Goal: Task Accomplishment & Management: Use online tool/utility

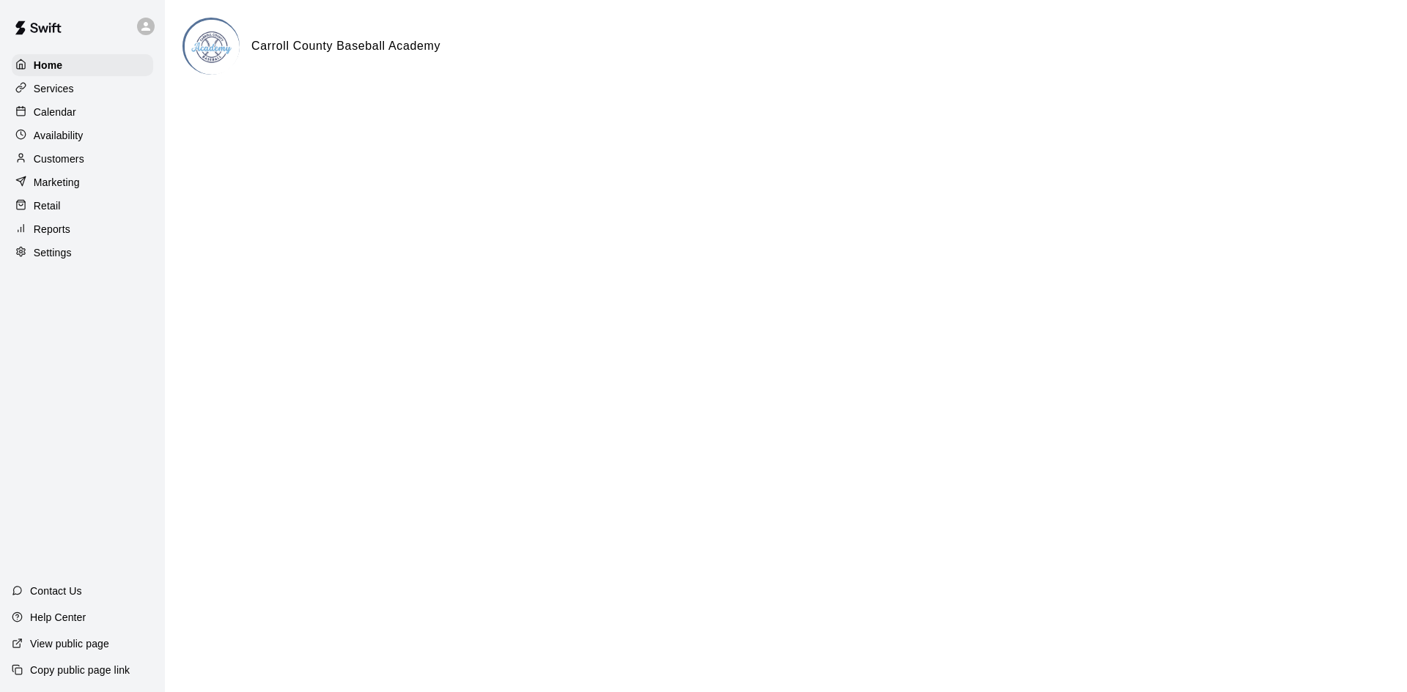
click at [59, 165] on p "Customers" at bounding box center [59, 159] width 51 height 15
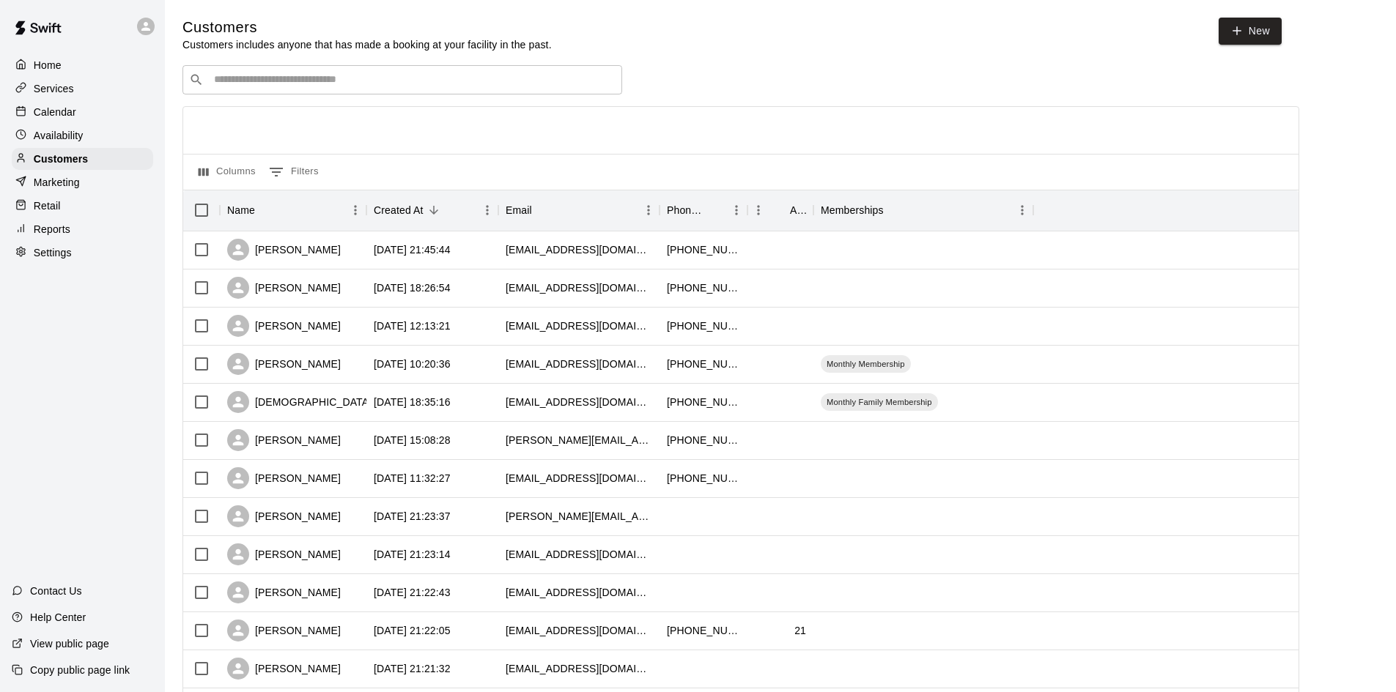
click at [260, 90] on div "​ ​" at bounding box center [402, 79] width 440 height 29
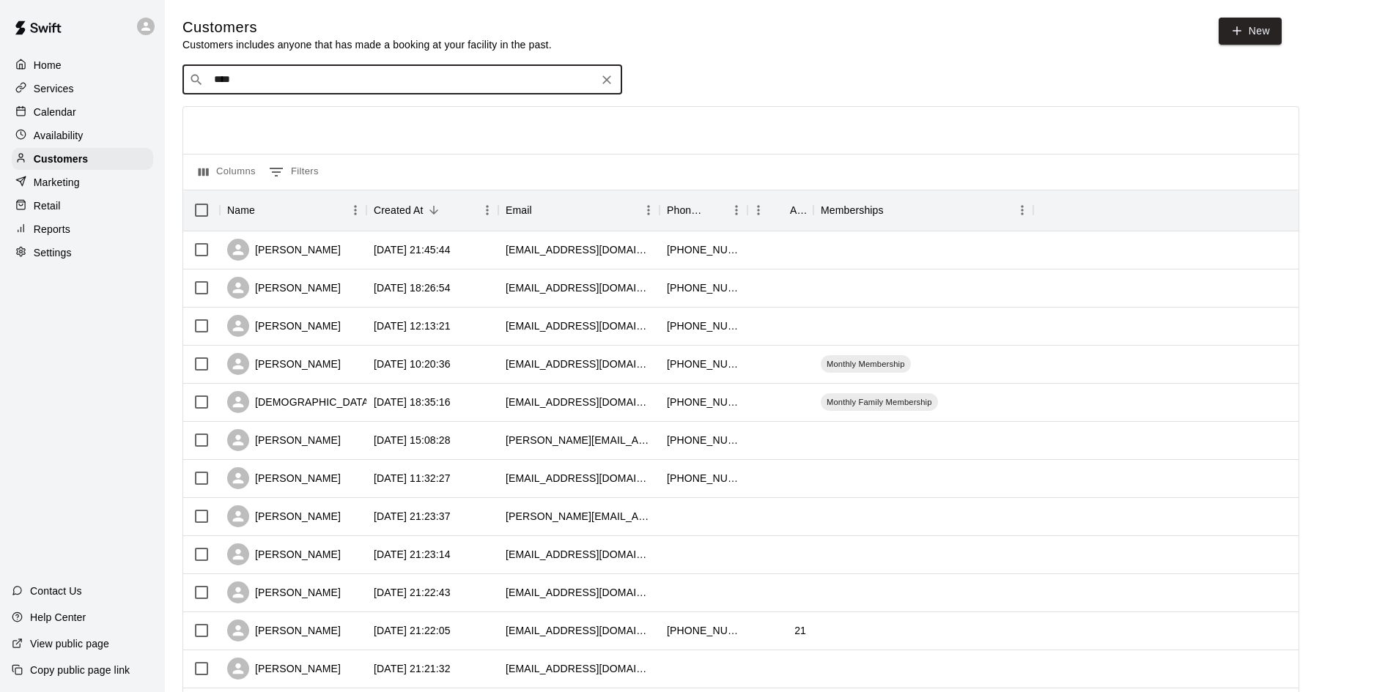
type input "****"
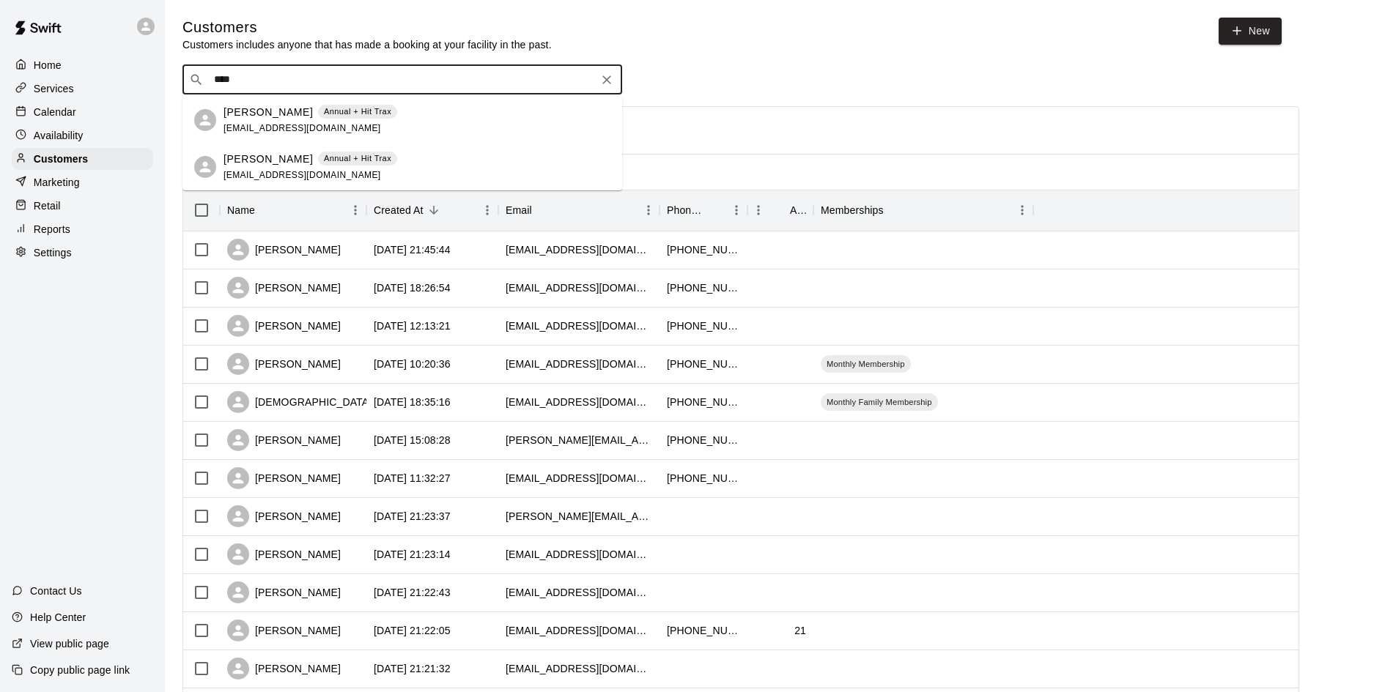
click at [263, 111] on p "[PERSON_NAME]" at bounding box center [267, 112] width 89 height 15
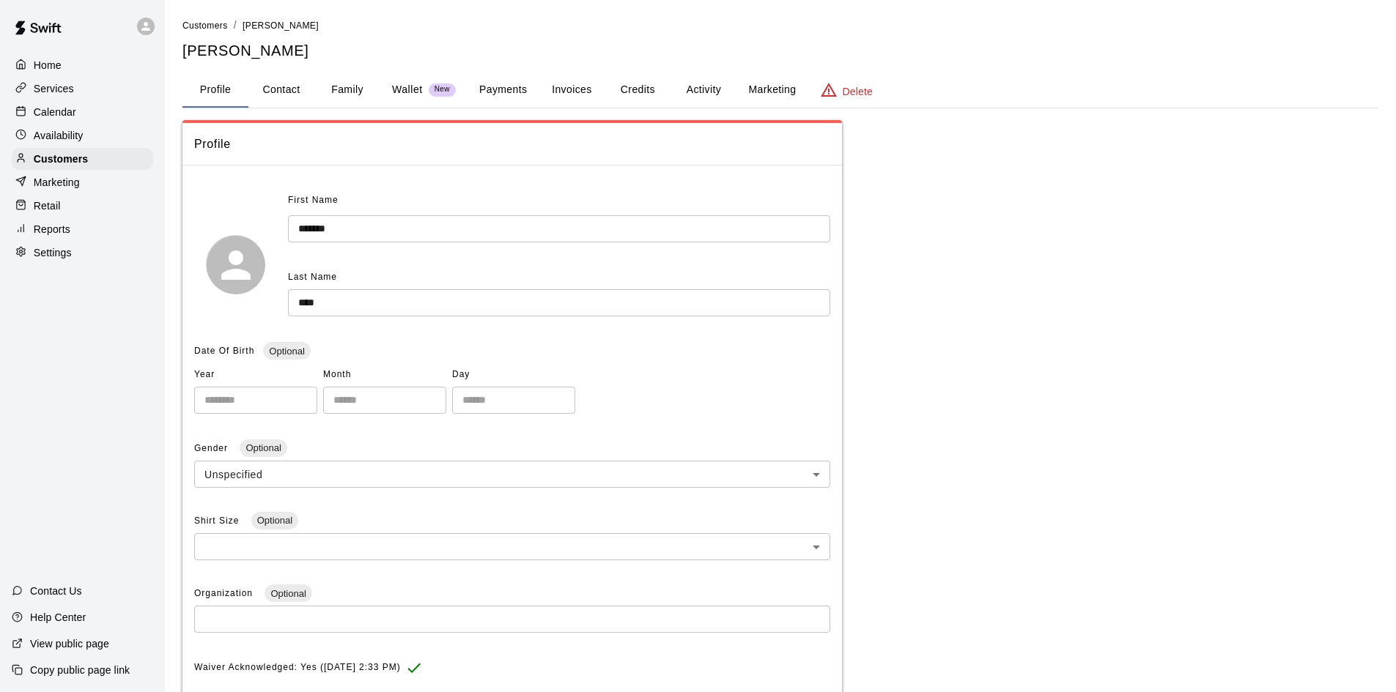
click at [406, 89] on p "Wallet" at bounding box center [407, 89] width 31 height 15
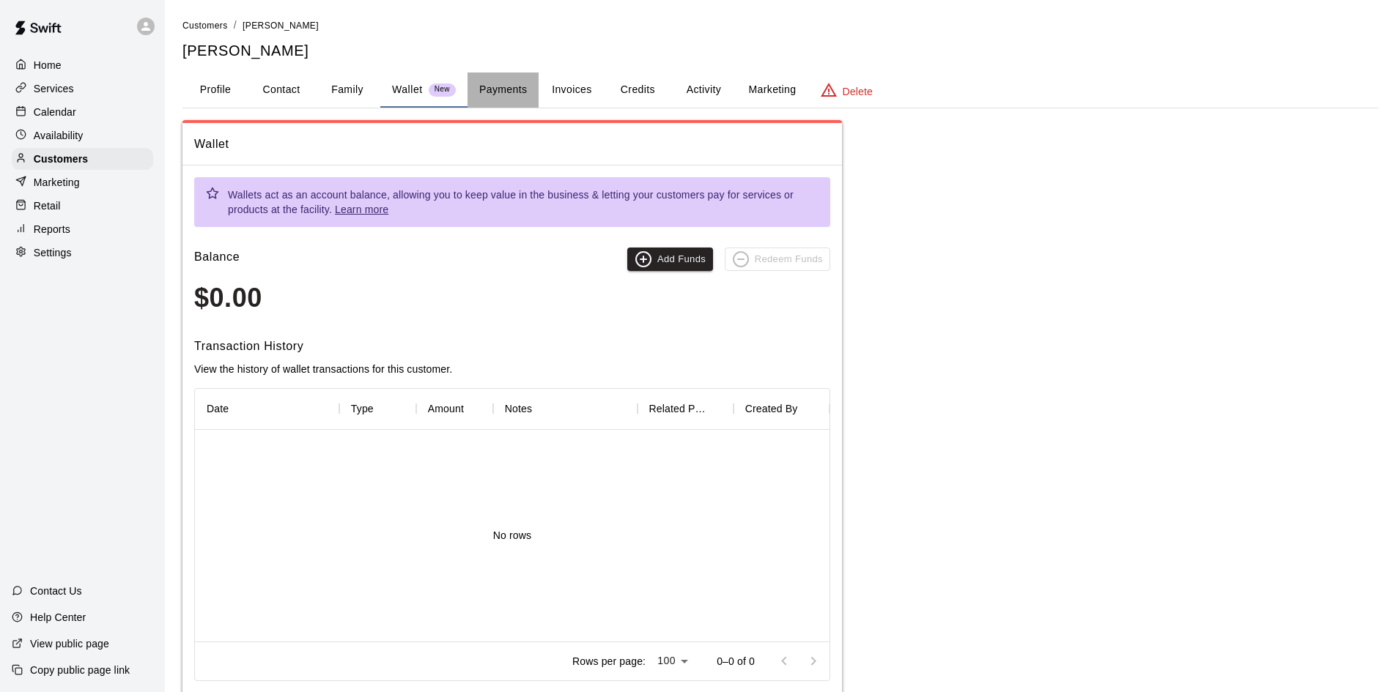
click at [495, 88] on button "Payments" at bounding box center [502, 90] width 71 height 35
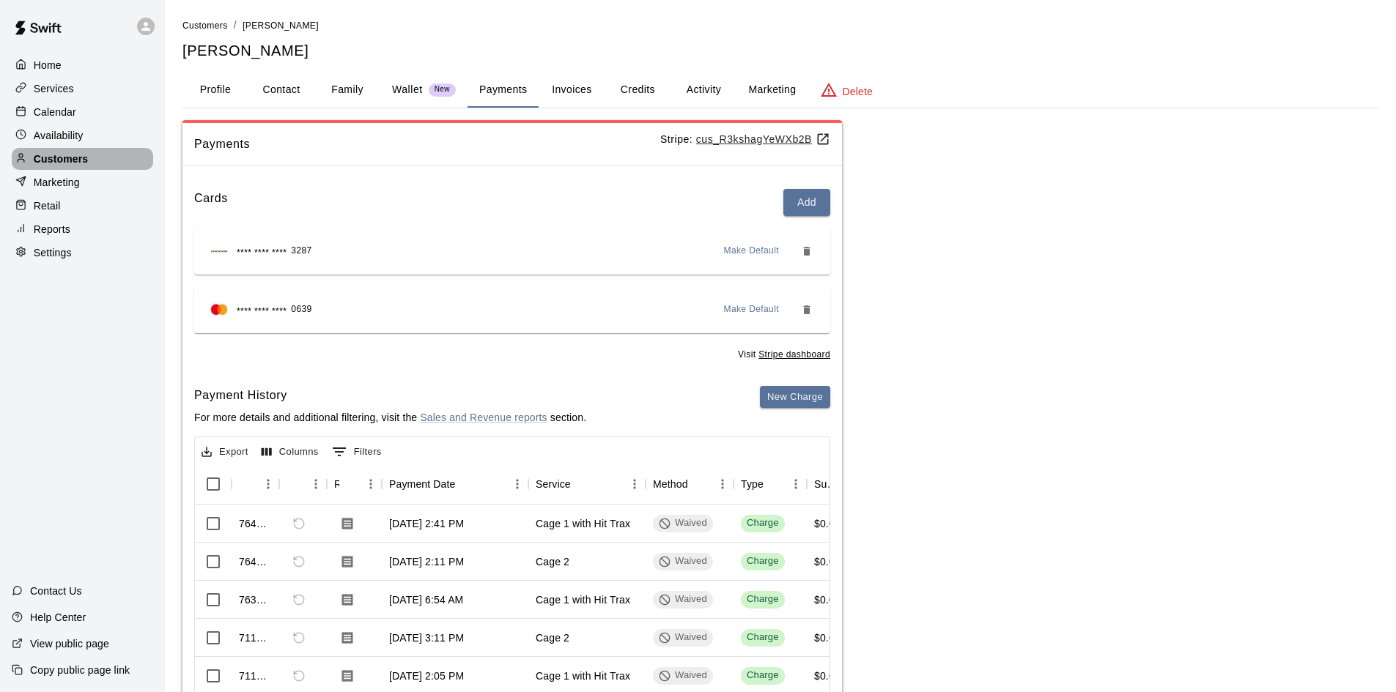
click at [64, 160] on p "Customers" at bounding box center [61, 159] width 54 height 15
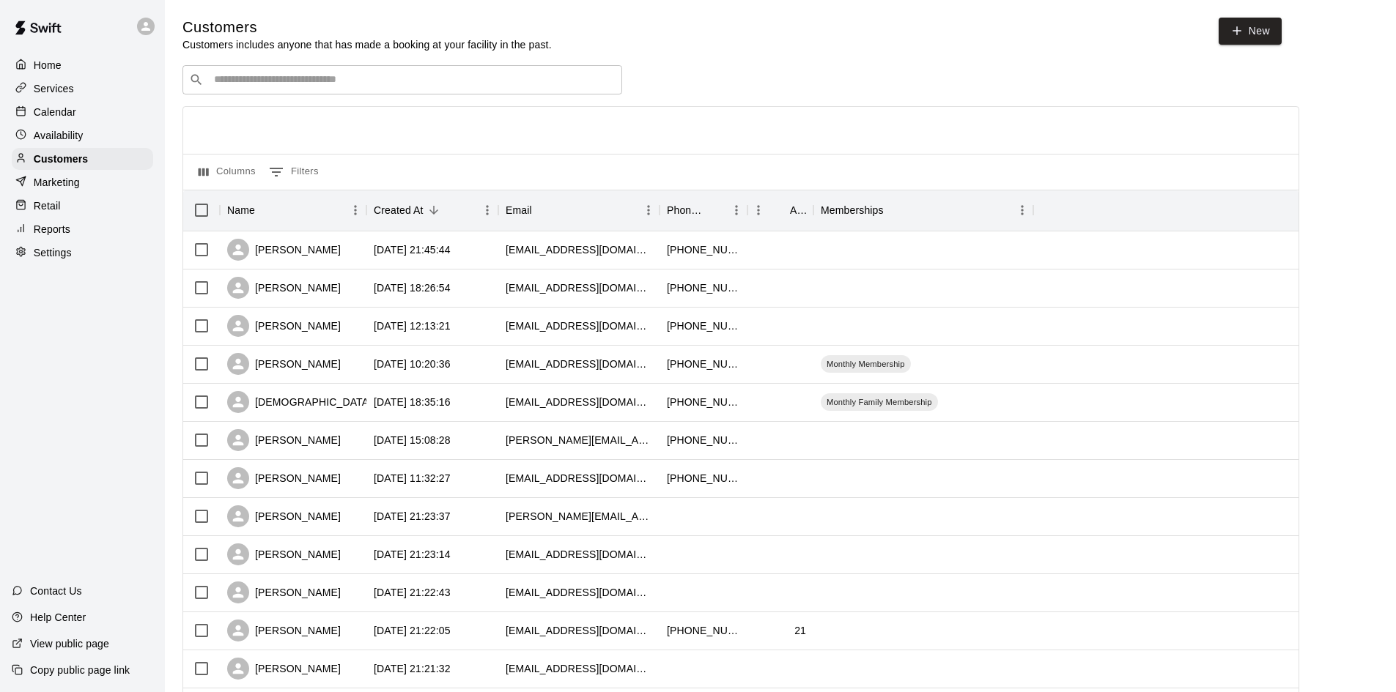
click at [326, 82] on input "Search customers by name or email" at bounding box center [413, 80] width 406 height 15
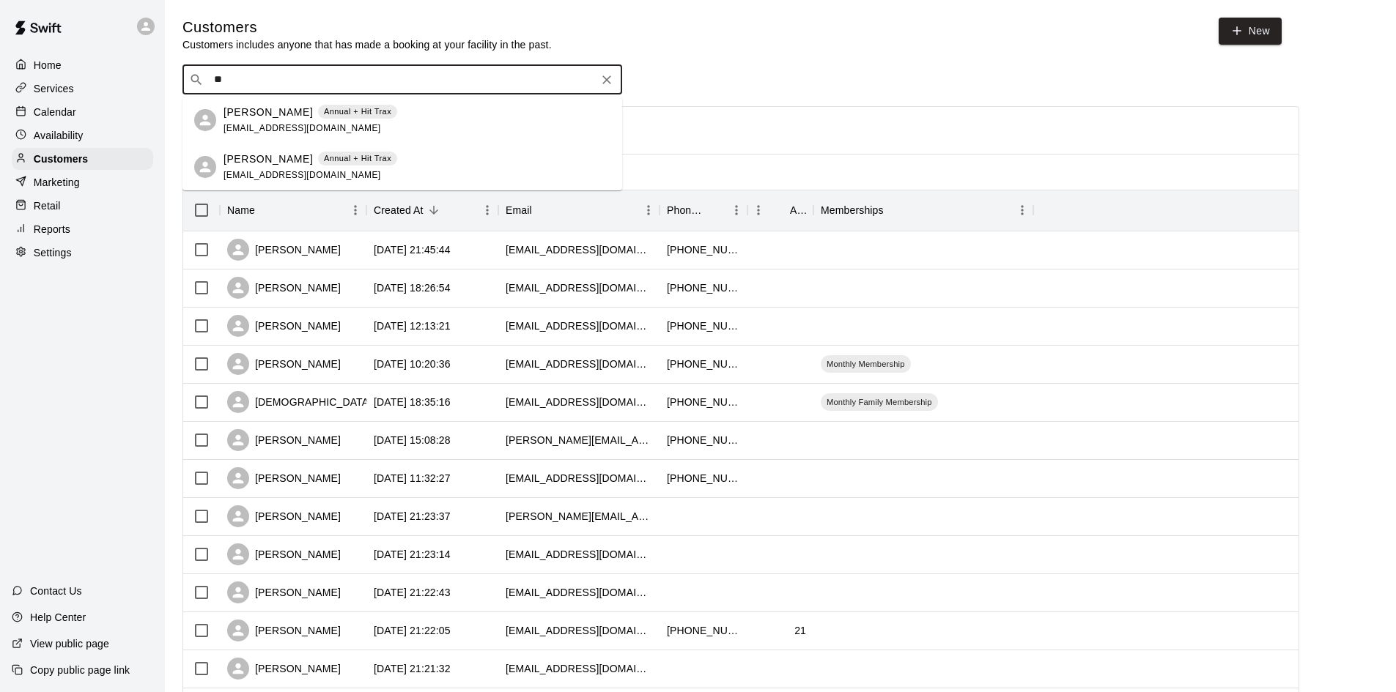
type input "*"
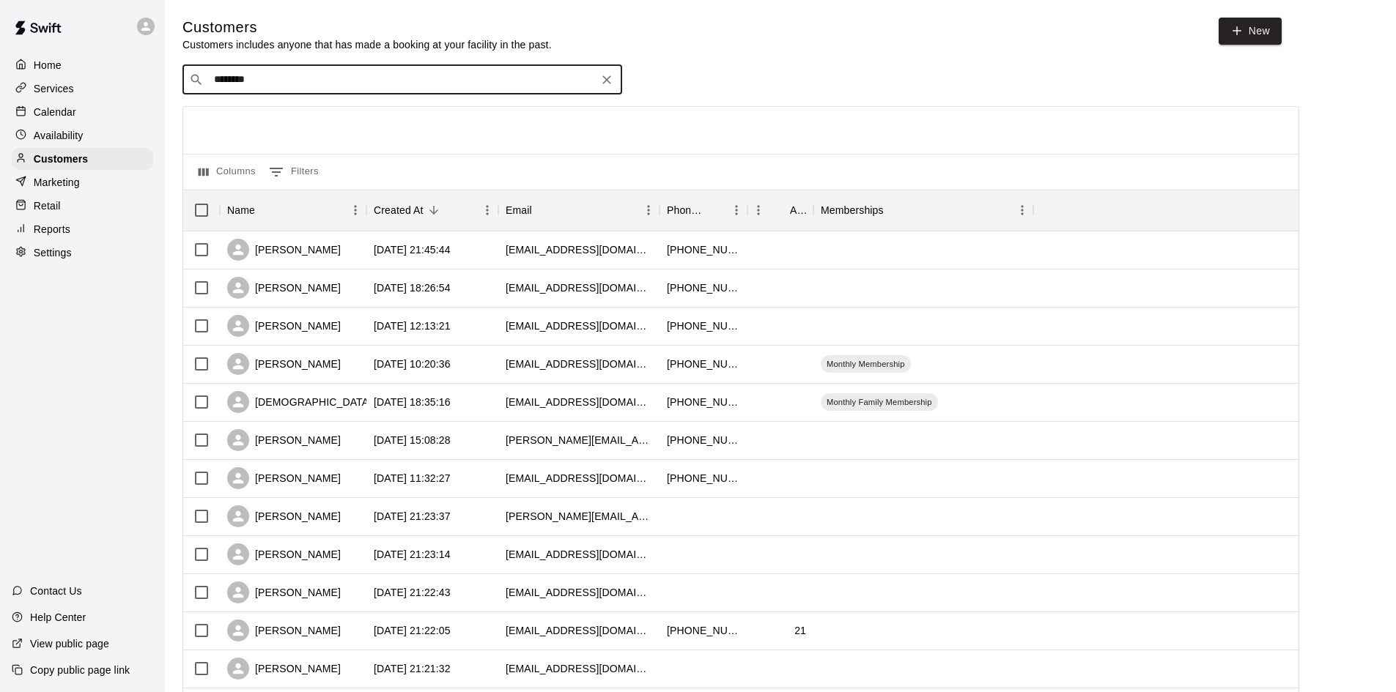
type input "*********"
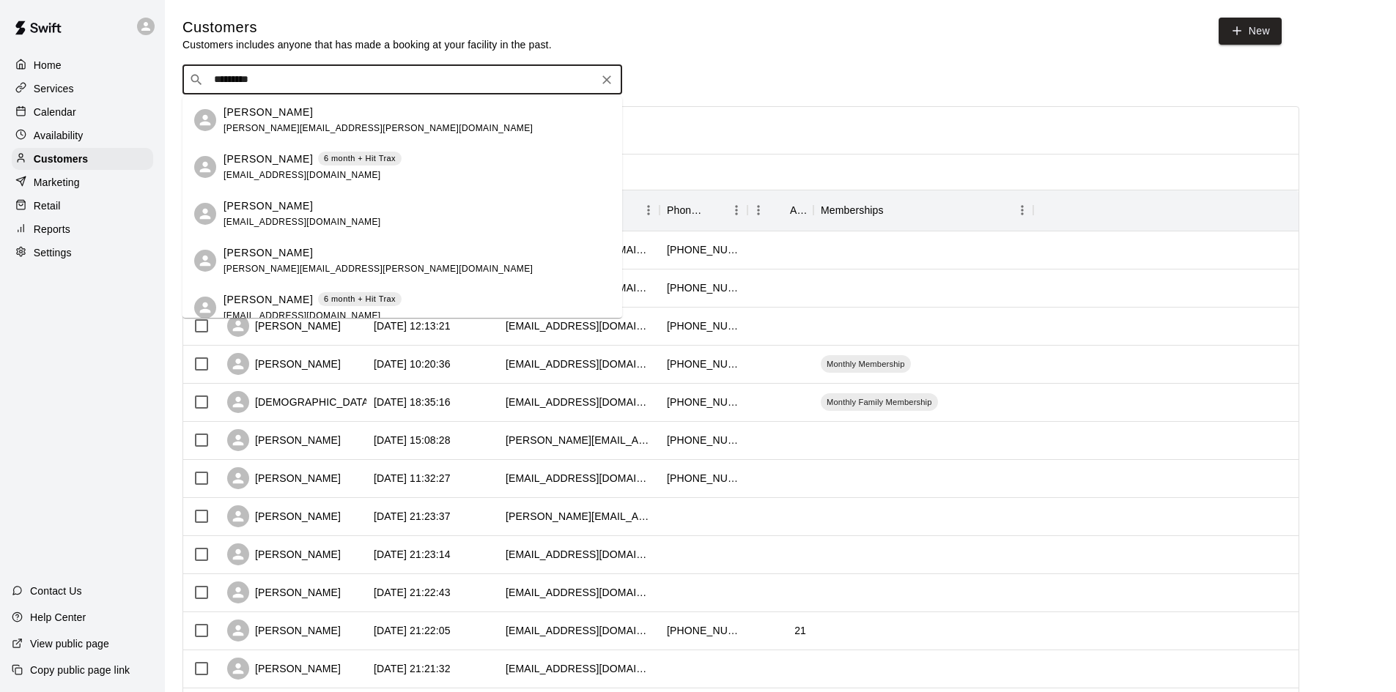
click at [259, 209] on p "[PERSON_NAME]" at bounding box center [267, 206] width 89 height 15
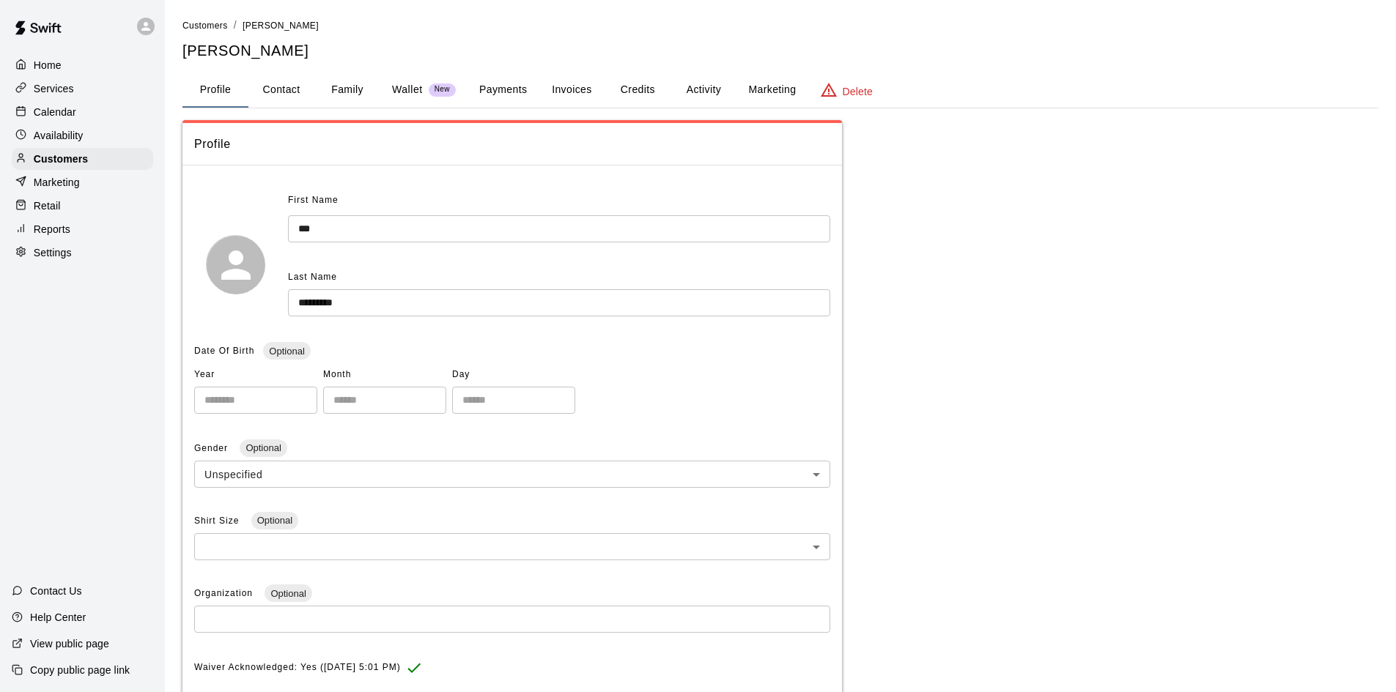
click at [506, 83] on button "Payments" at bounding box center [502, 90] width 71 height 35
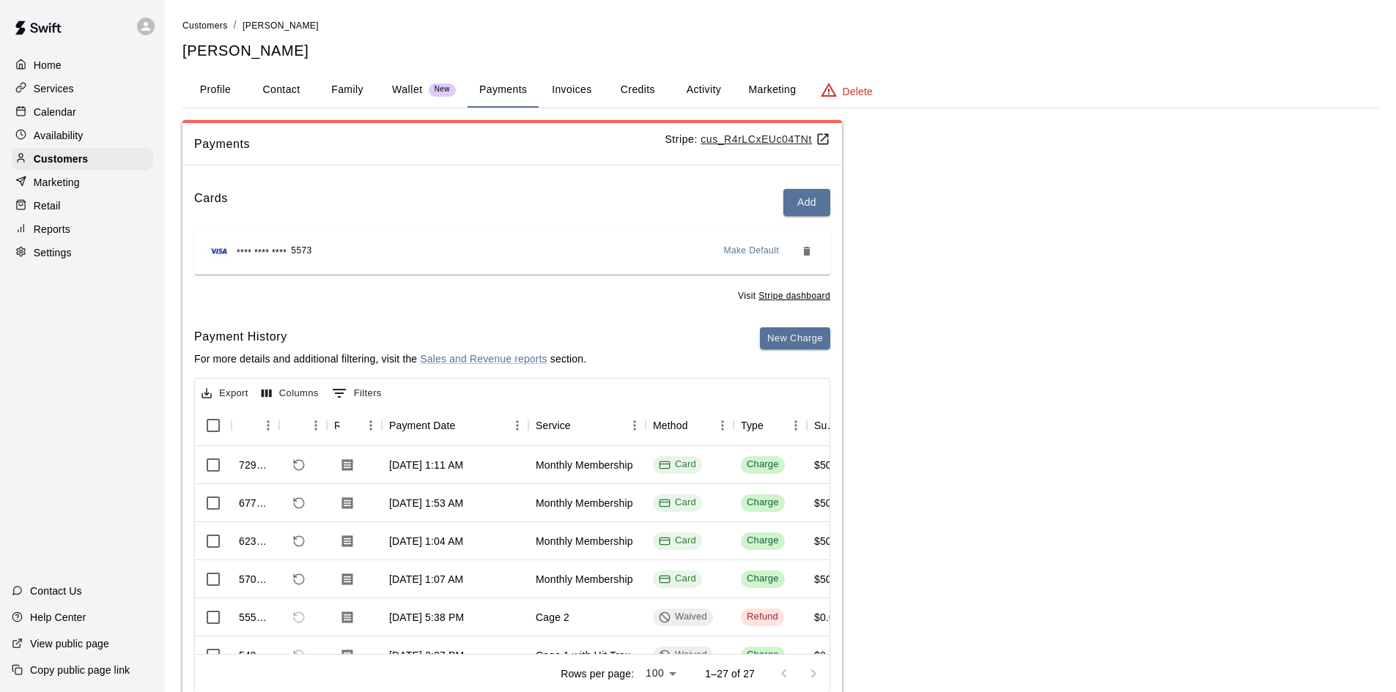
click at [706, 85] on button "Activity" at bounding box center [703, 90] width 66 height 35
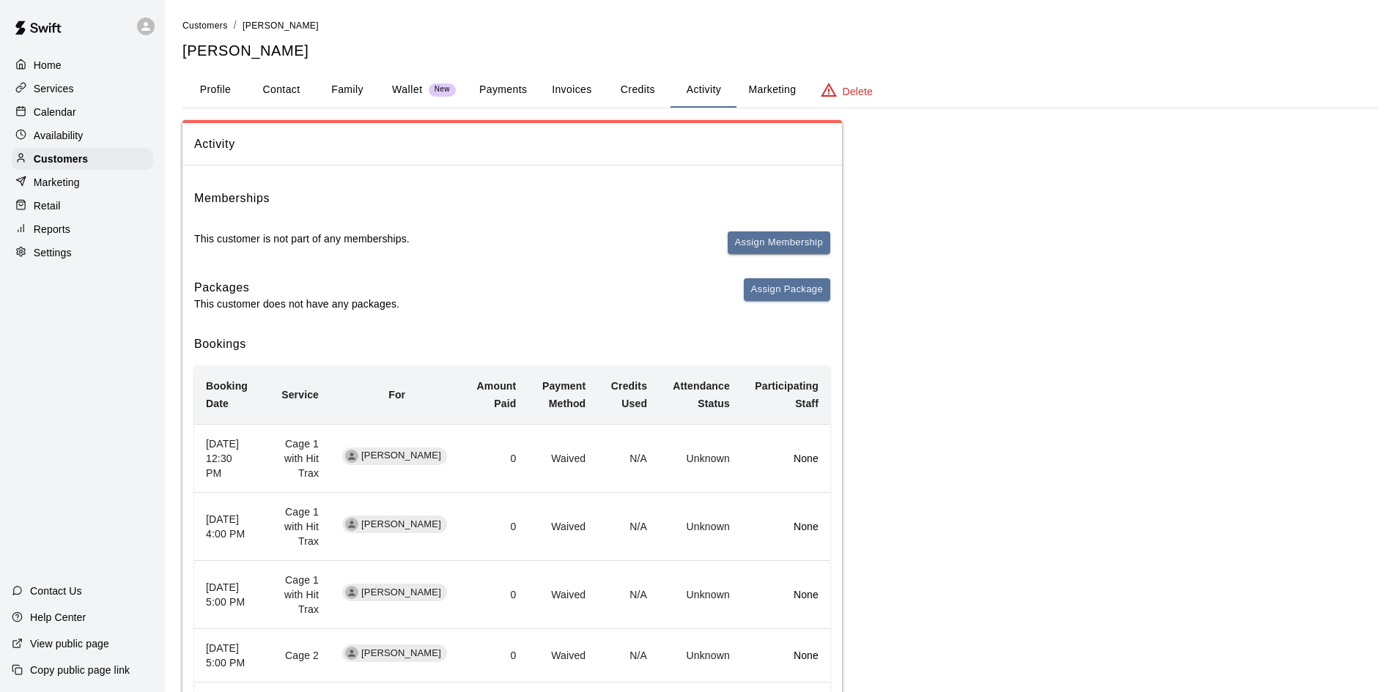
click at [517, 89] on button "Payments" at bounding box center [502, 90] width 71 height 35
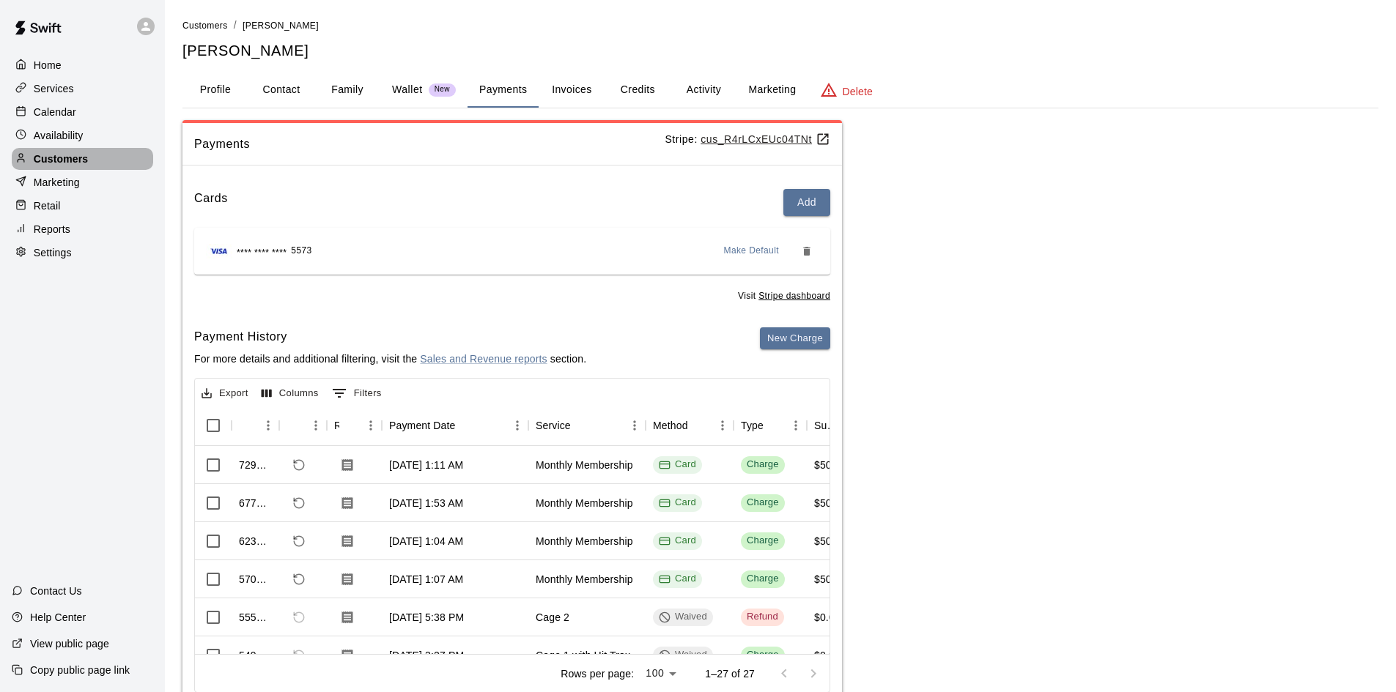
click at [45, 162] on p "Customers" at bounding box center [61, 159] width 54 height 15
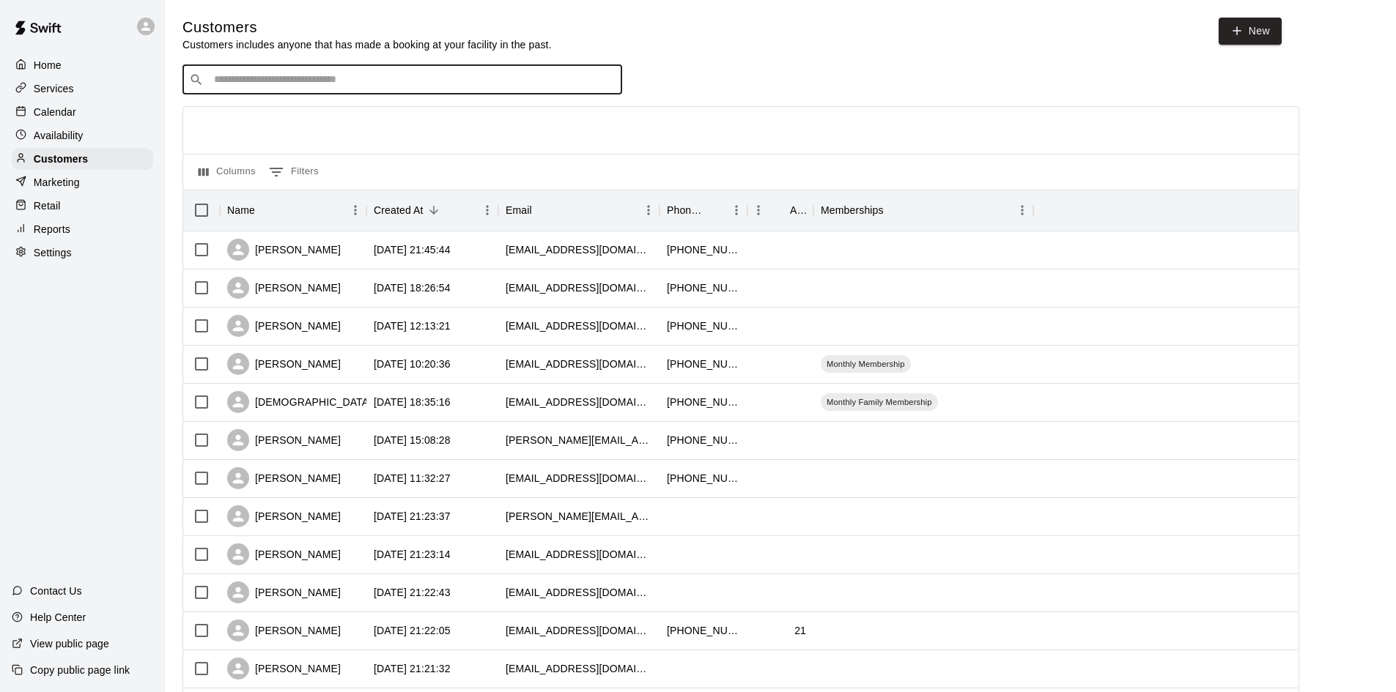
click at [245, 81] on input "Search customers by name or email" at bounding box center [413, 80] width 406 height 15
type input "*****"
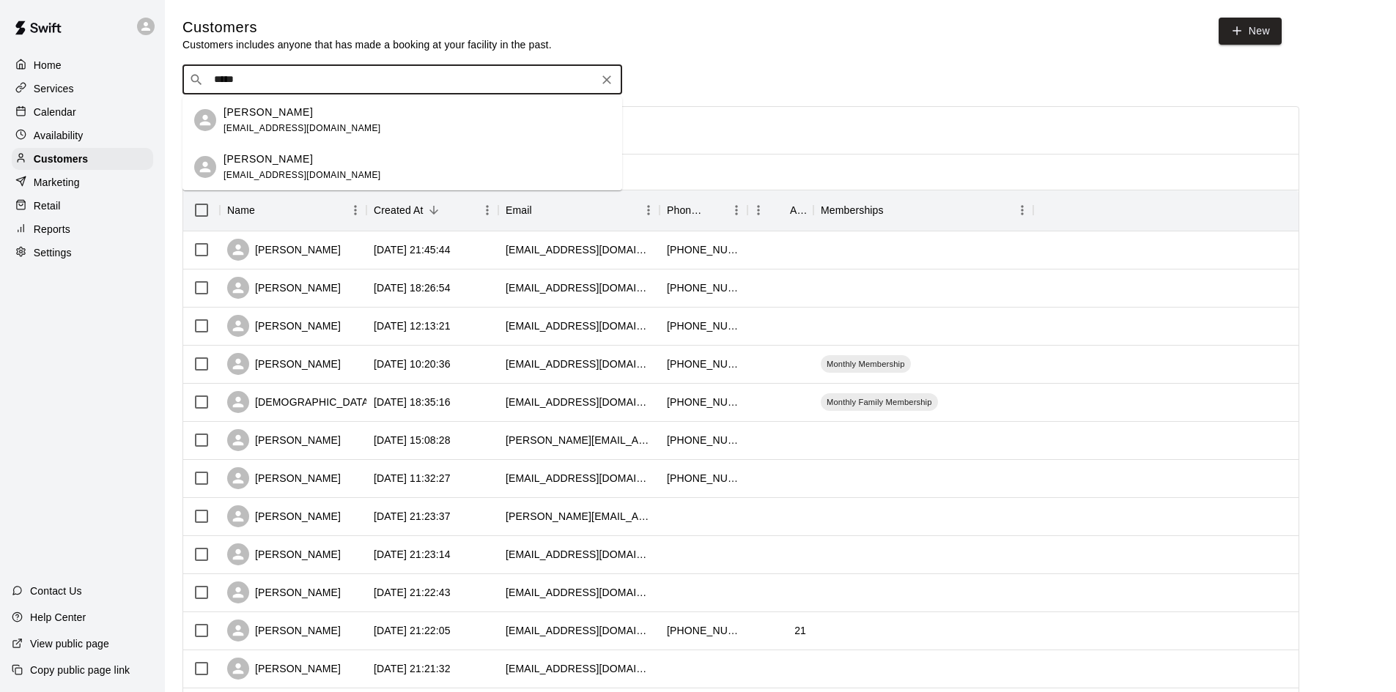
click at [247, 125] on span "[EMAIL_ADDRESS][DOMAIN_NAME]" at bounding box center [302, 128] width 158 height 10
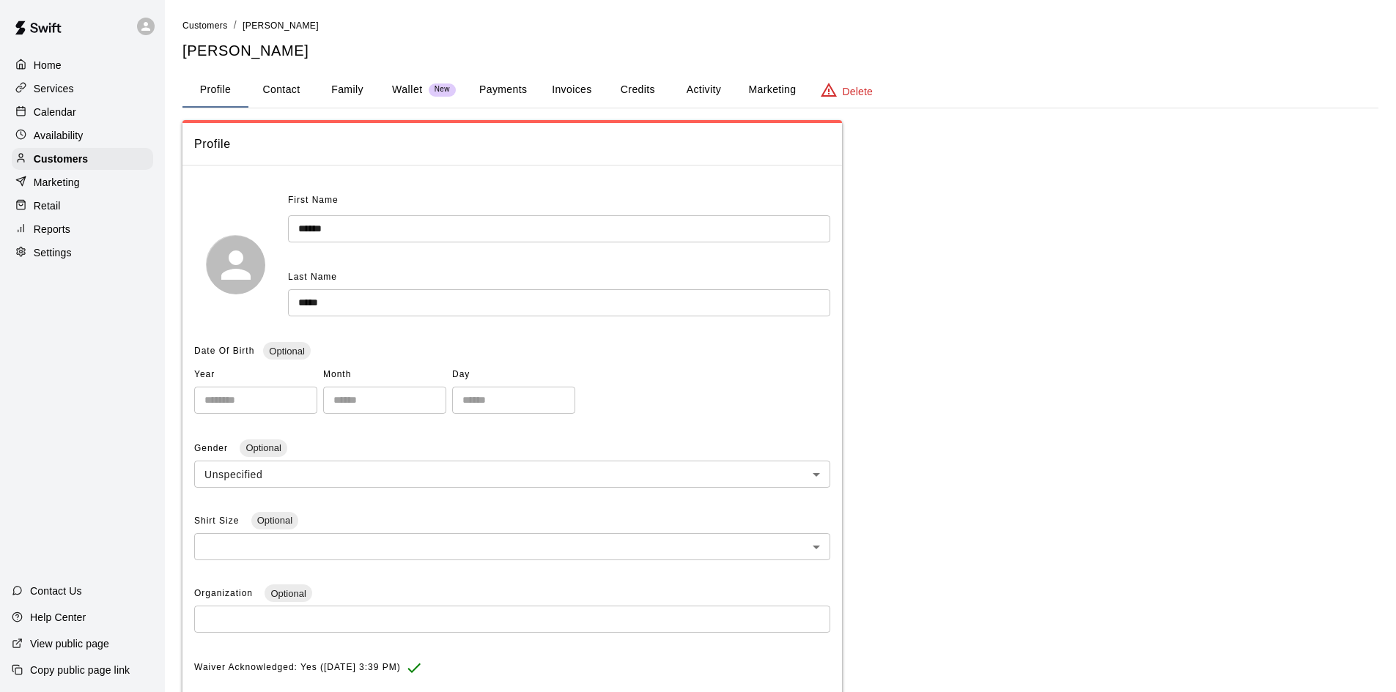
click at [495, 94] on button "Payments" at bounding box center [502, 90] width 71 height 35
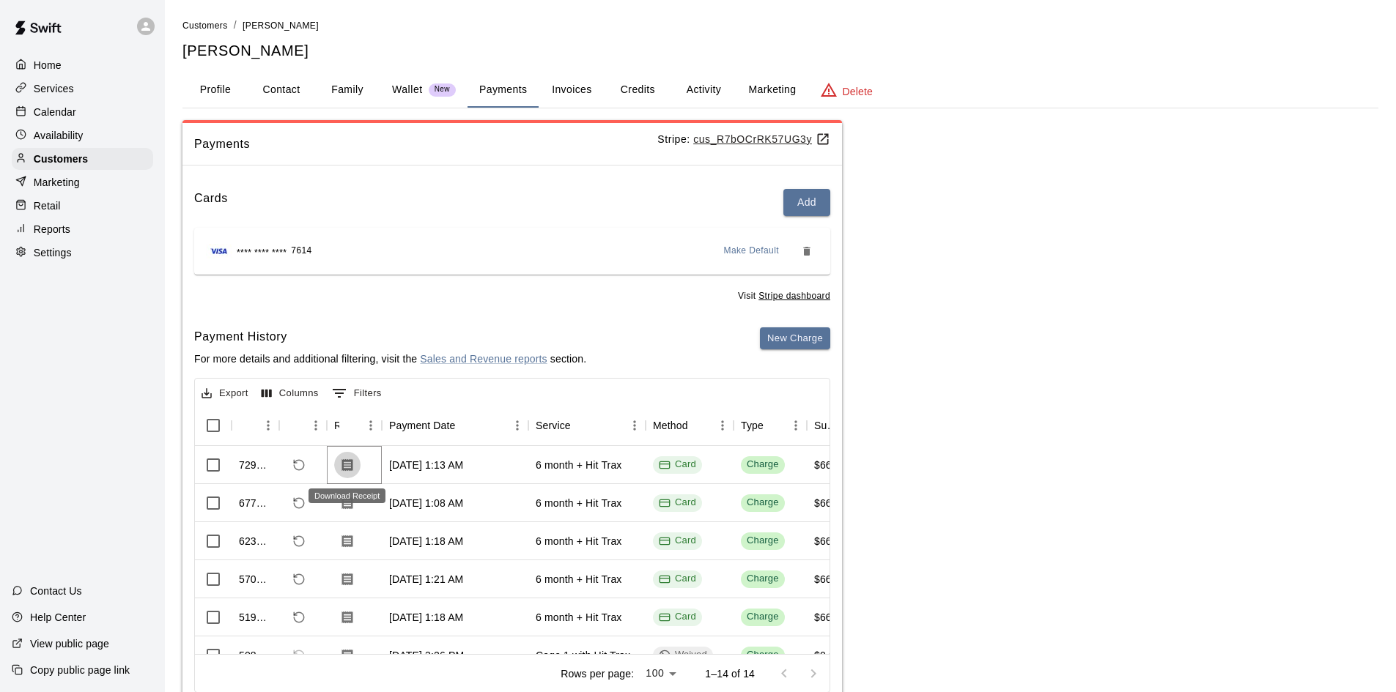
click at [345, 470] on icon "Download Receipt" at bounding box center [347, 465] width 11 height 12
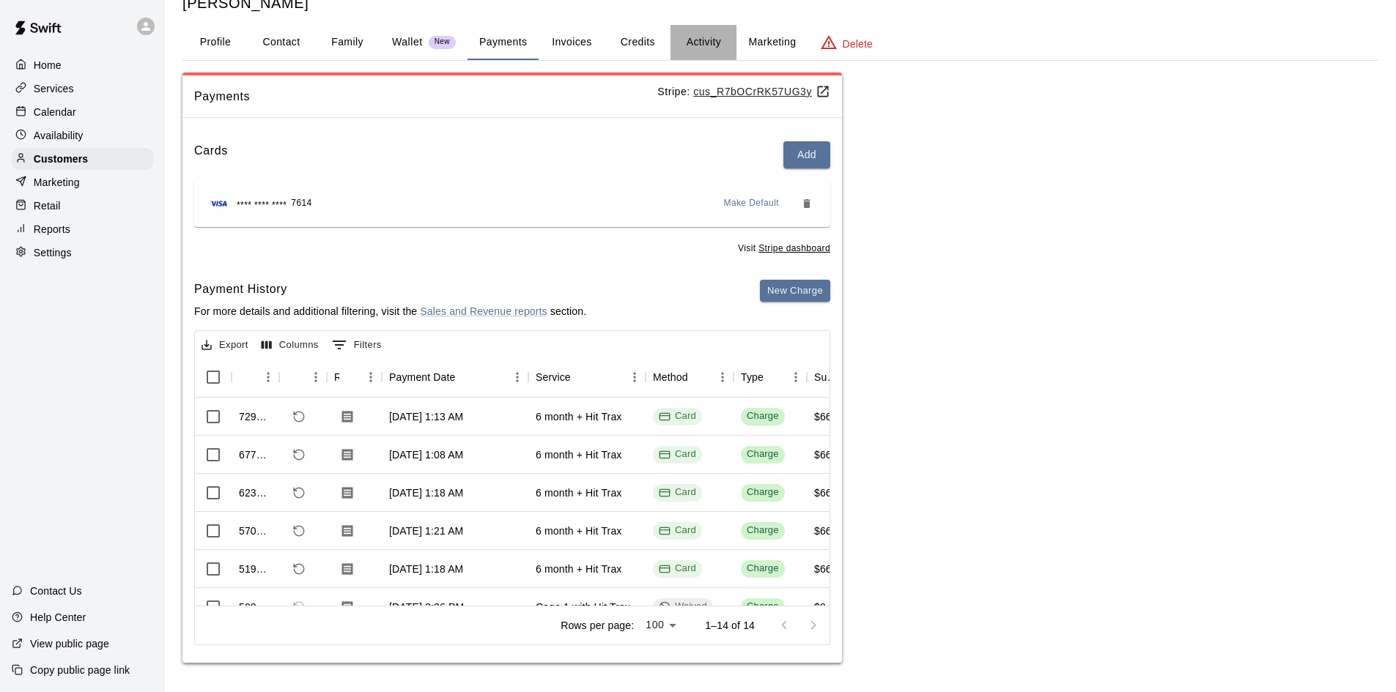
click at [701, 39] on button "Activity" at bounding box center [703, 42] width 66 height 35
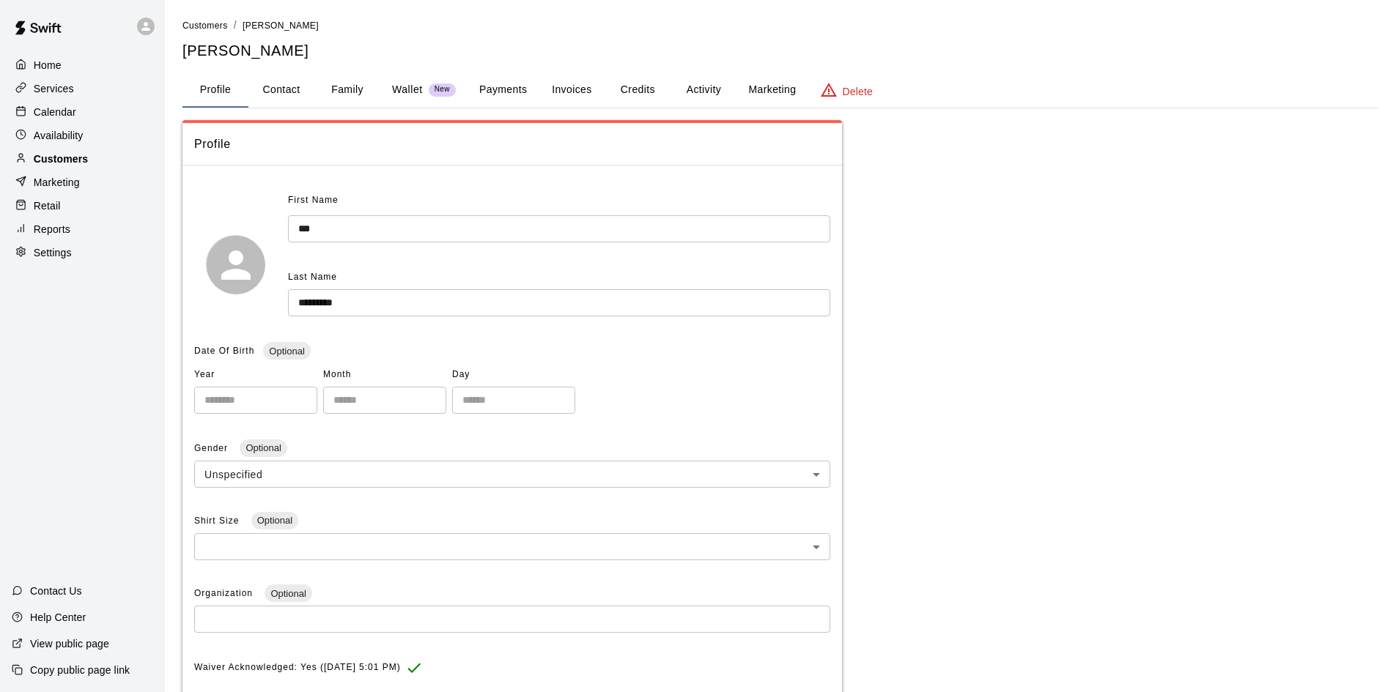
click at [61, 162] on p "Customers" at bounding box center [61, 159] width 54 height 15
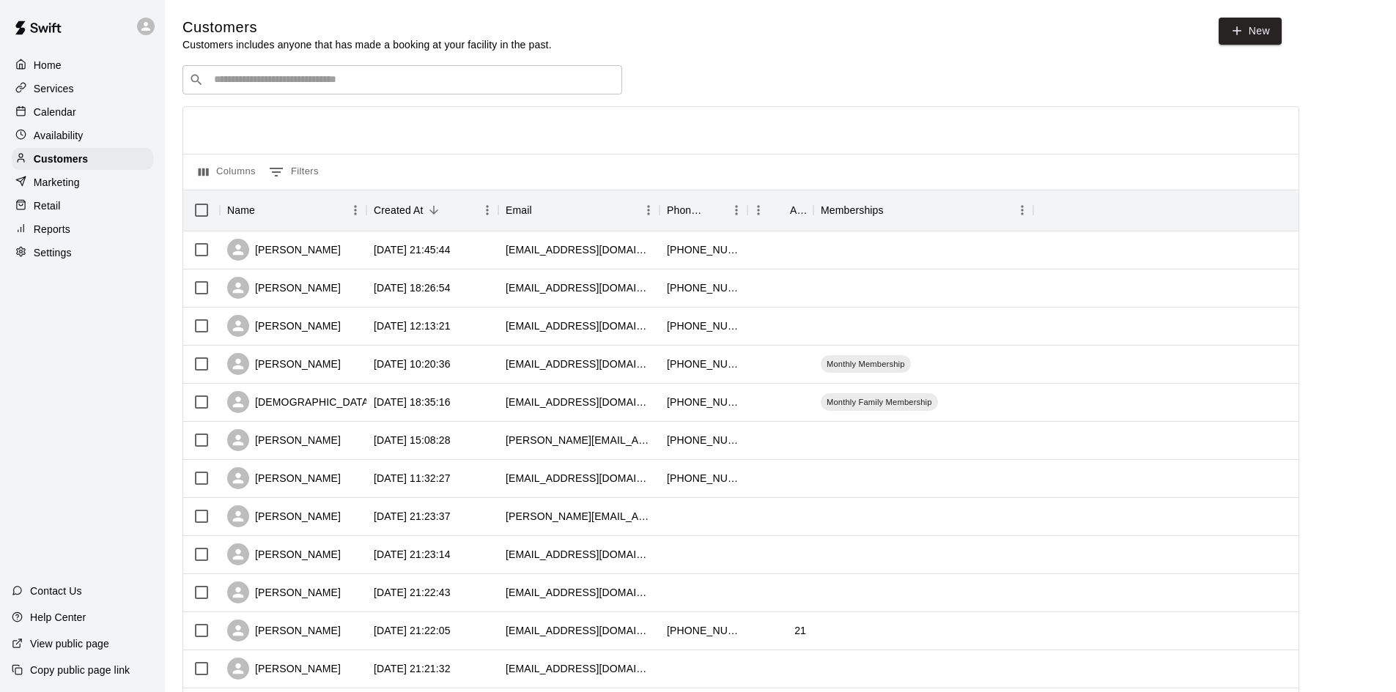
click at [276, 84] on input "Search customers by name or email" at bounding box center [413, 80] width 406 height 15
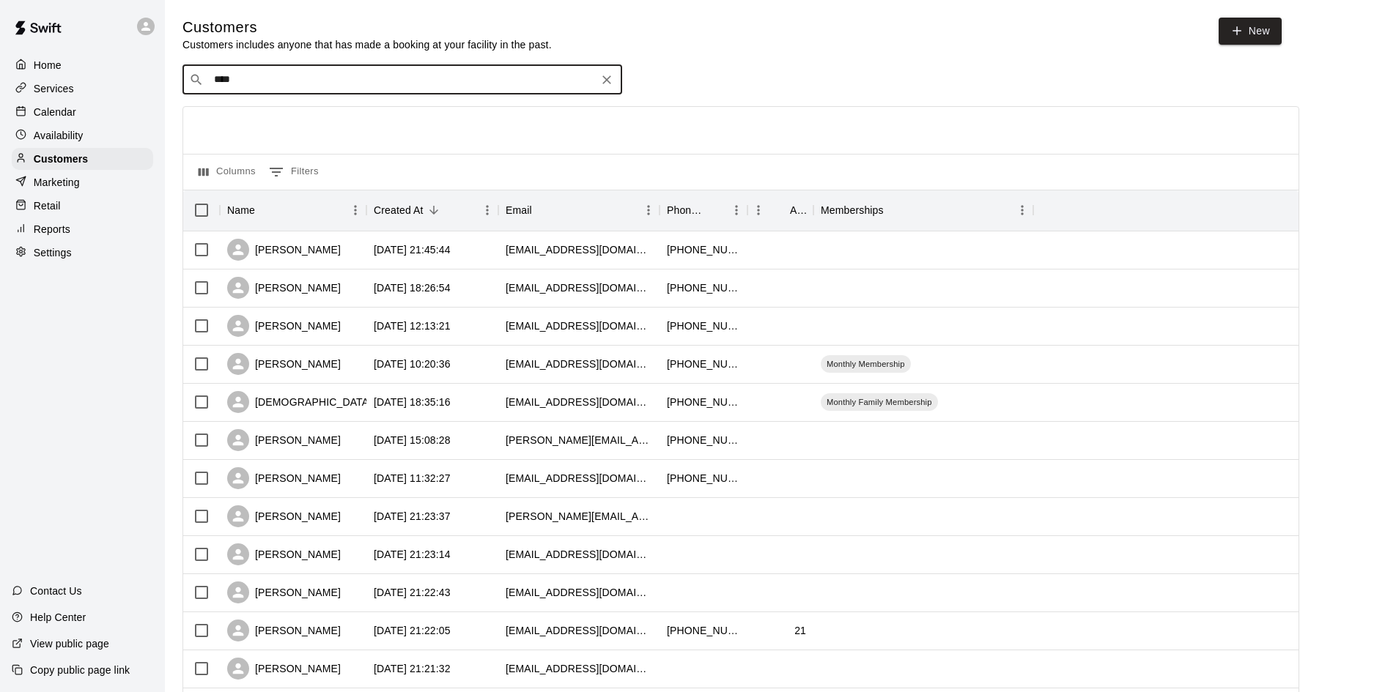
type input "*****"
click at [262, 166] on div "[PERSON_NAME] [EMAIL_ADDRESS][DOMAIN_NAME]" at bounding box center [302, 168] width 158 height 32
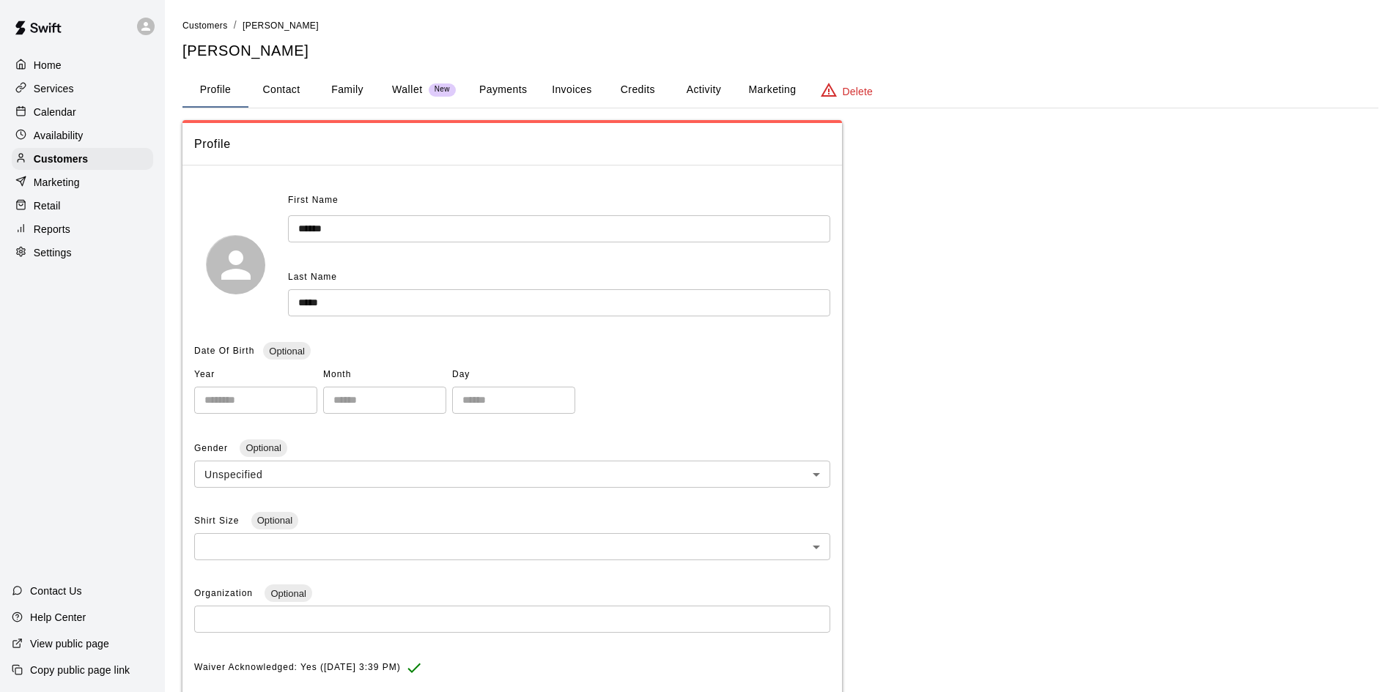
click at [697, 92] on button "Activity" at bounding box center [703, 90] width 66 height 35
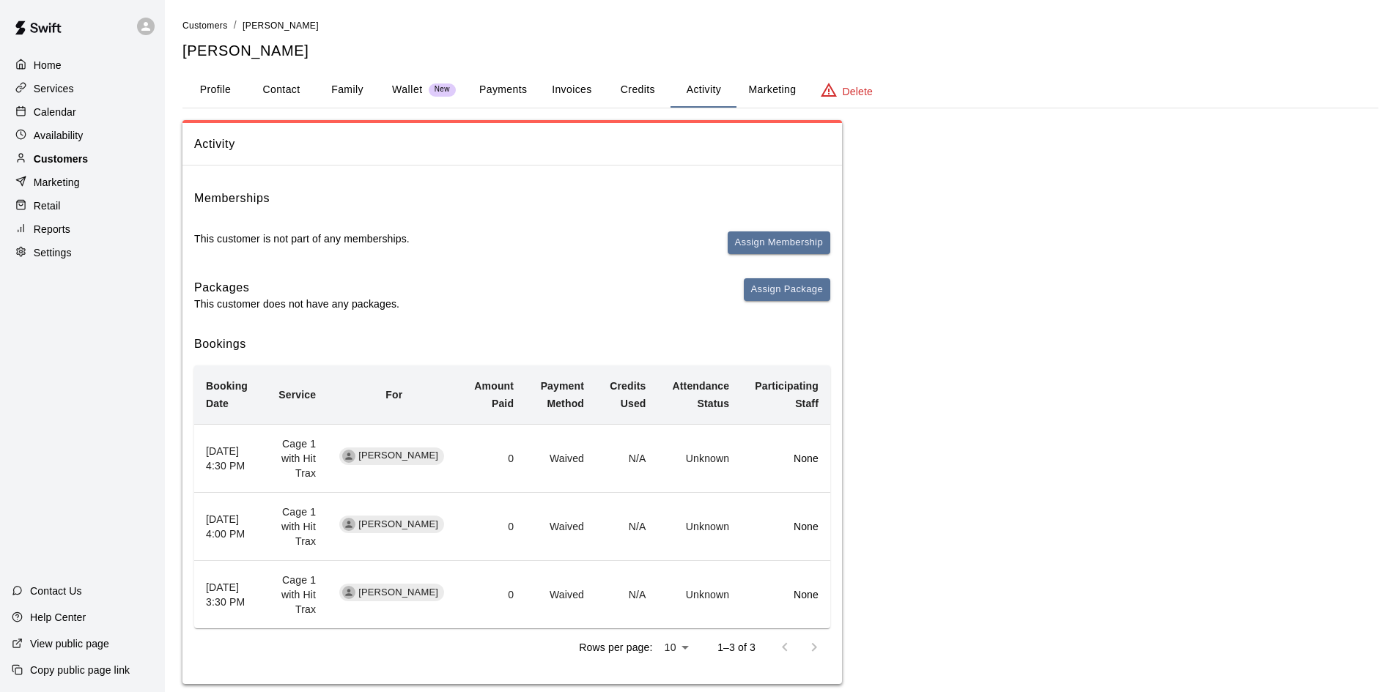
click at [64, 160] on p "Customers" at bounding box center [61, 159] width 54 height 15
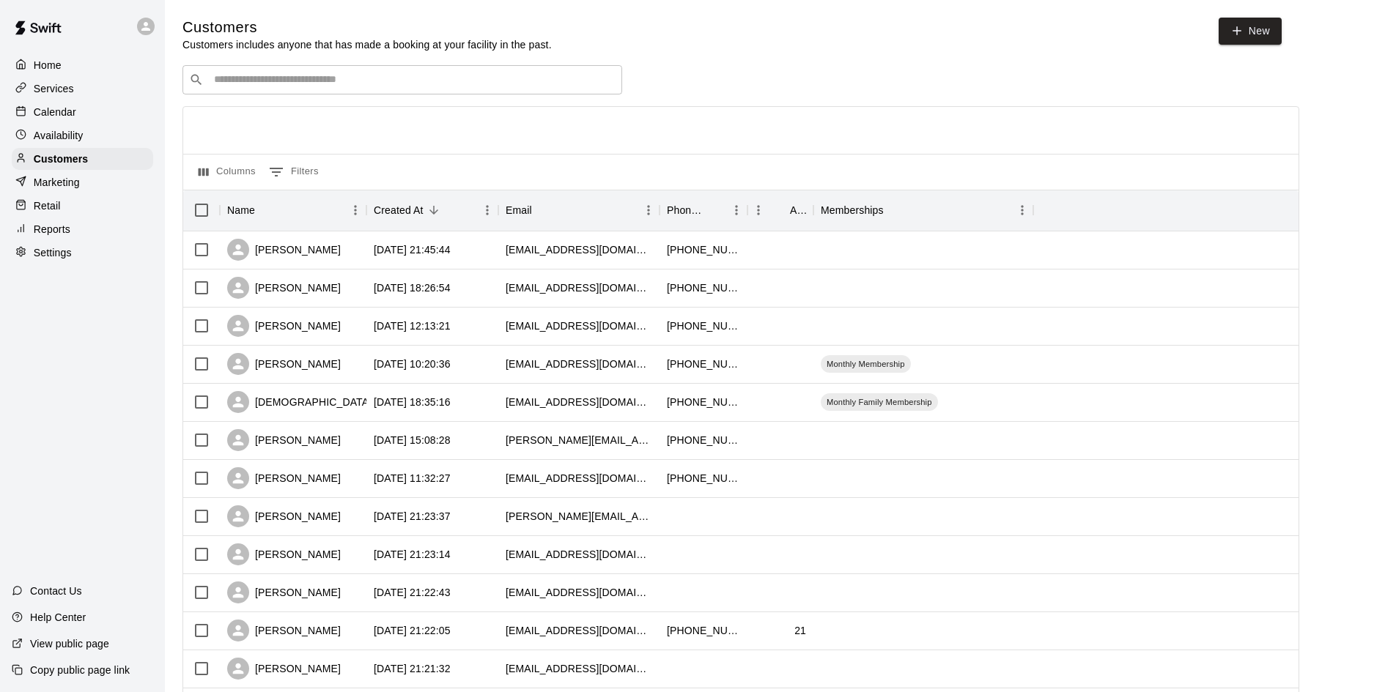
click at [297, 95] on div "​ ​" at bounding box center [402, 79] width 440 height 29
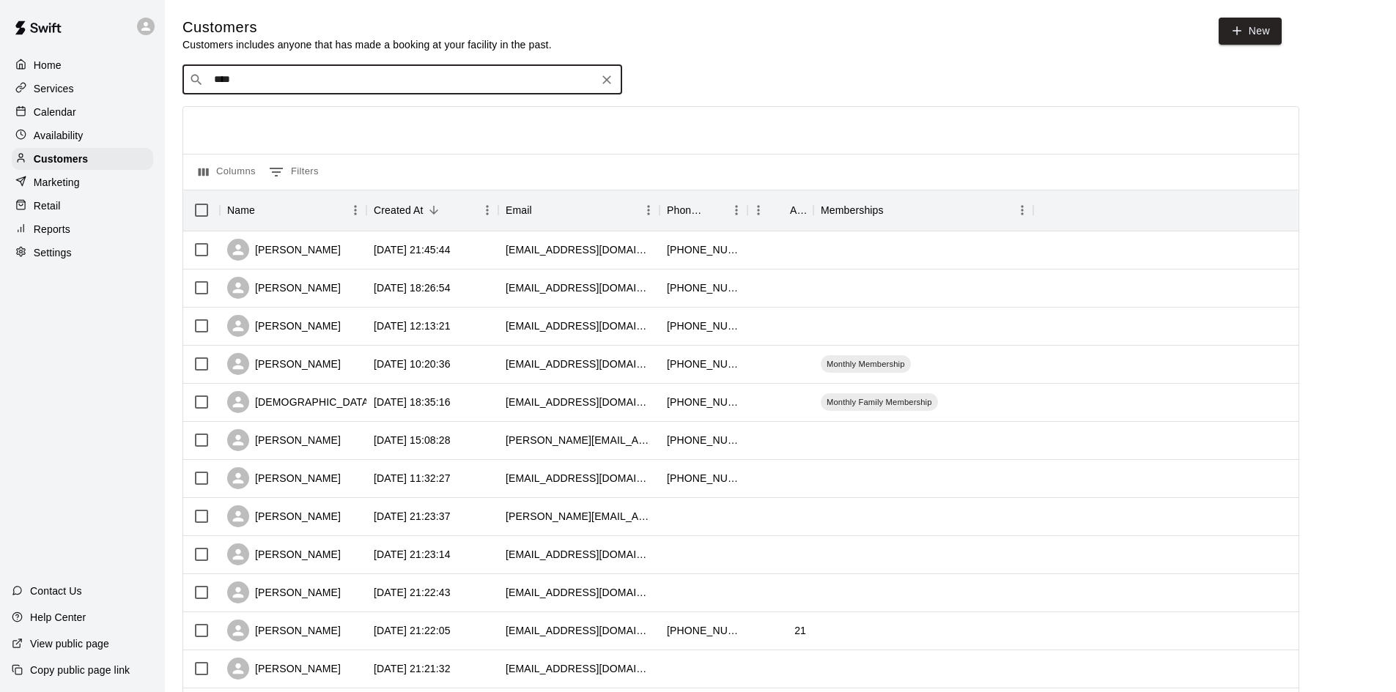
type input "*****"
click at [264, 121] on div "[PERSON_NAME] [EMAIL_ADDRESS][DOMAIN_NAME]" at bounding box center [302, 121] width 158 height 32
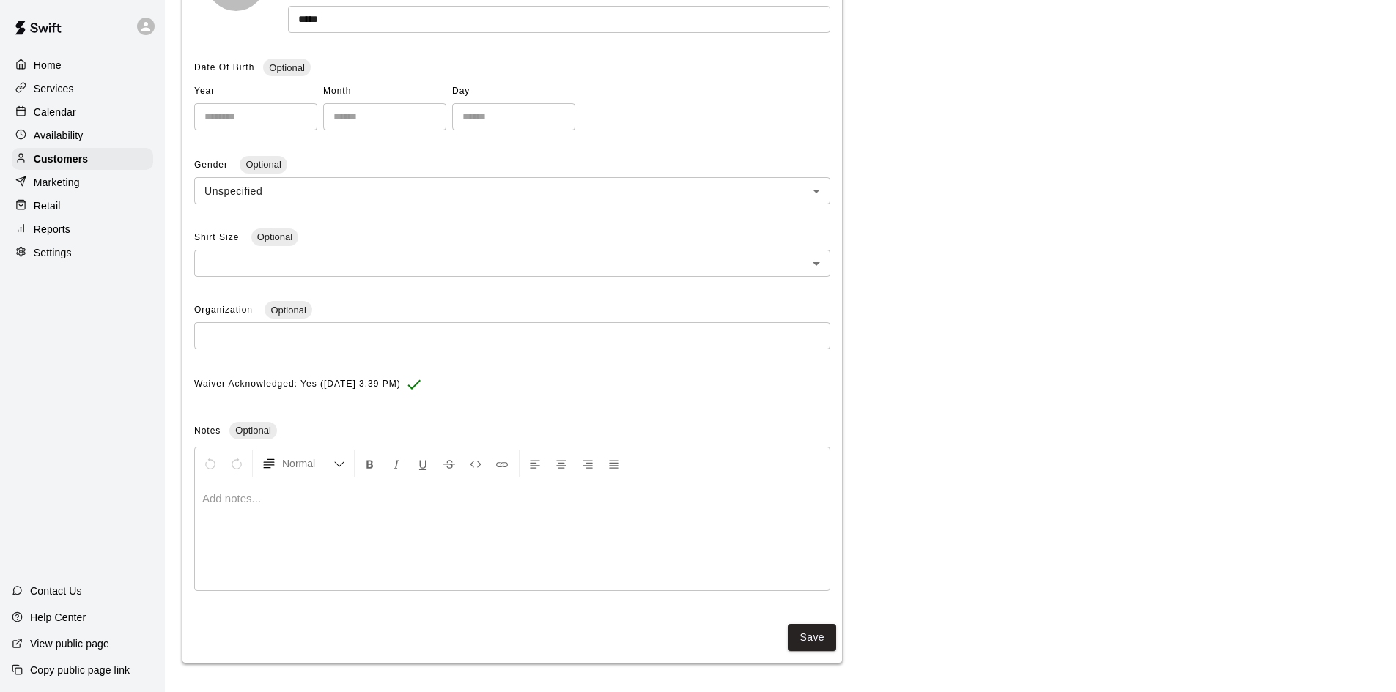
scroll to position [64, 0]
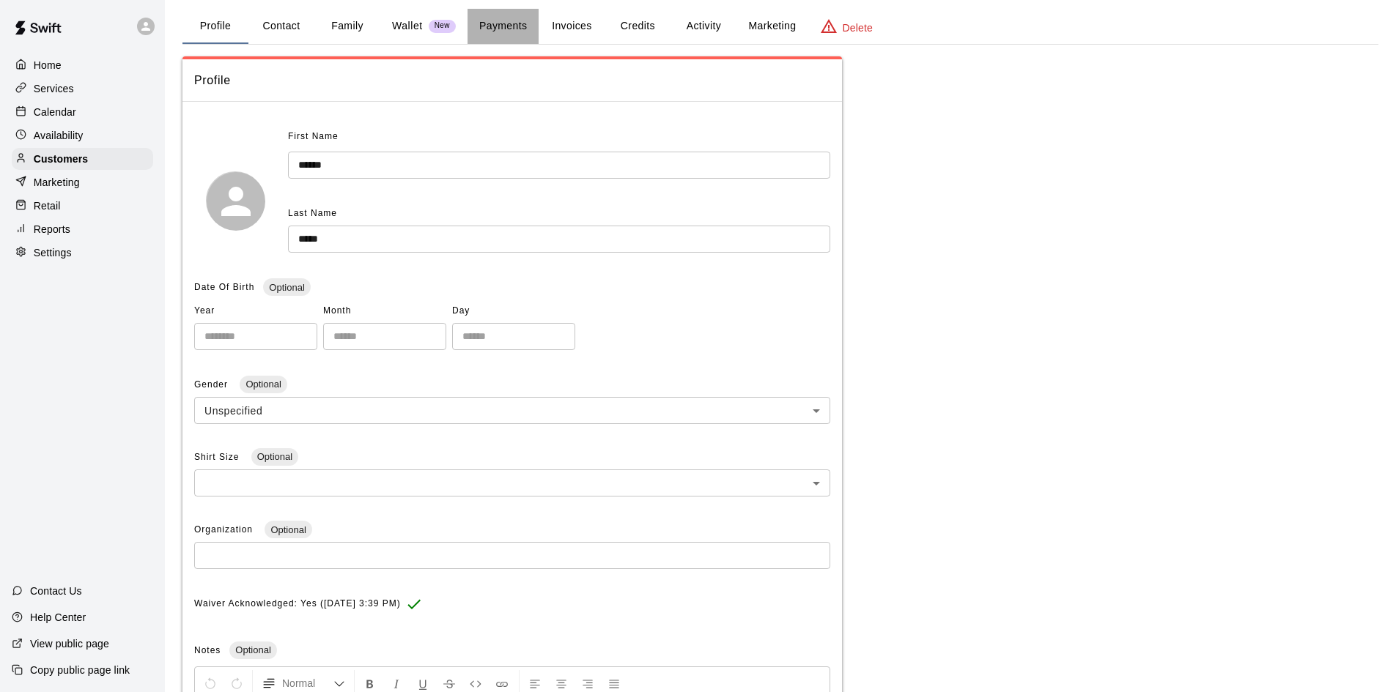
click at [517, 29] on button "Payments" at bounding box center [502, 26] width 71 height 35
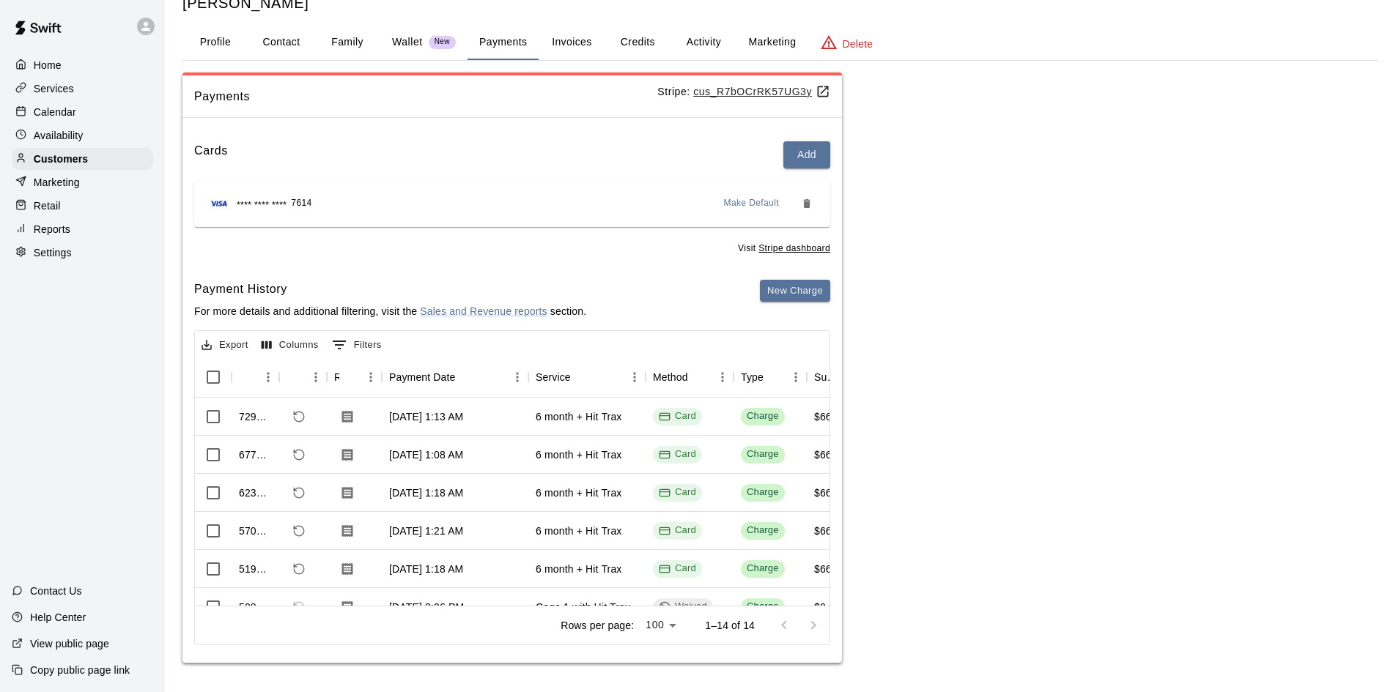
scroll to position [0, 0]
click at [295, 421] on icon "Refund payment" at bounding box center [299, 418] width 10 height 10
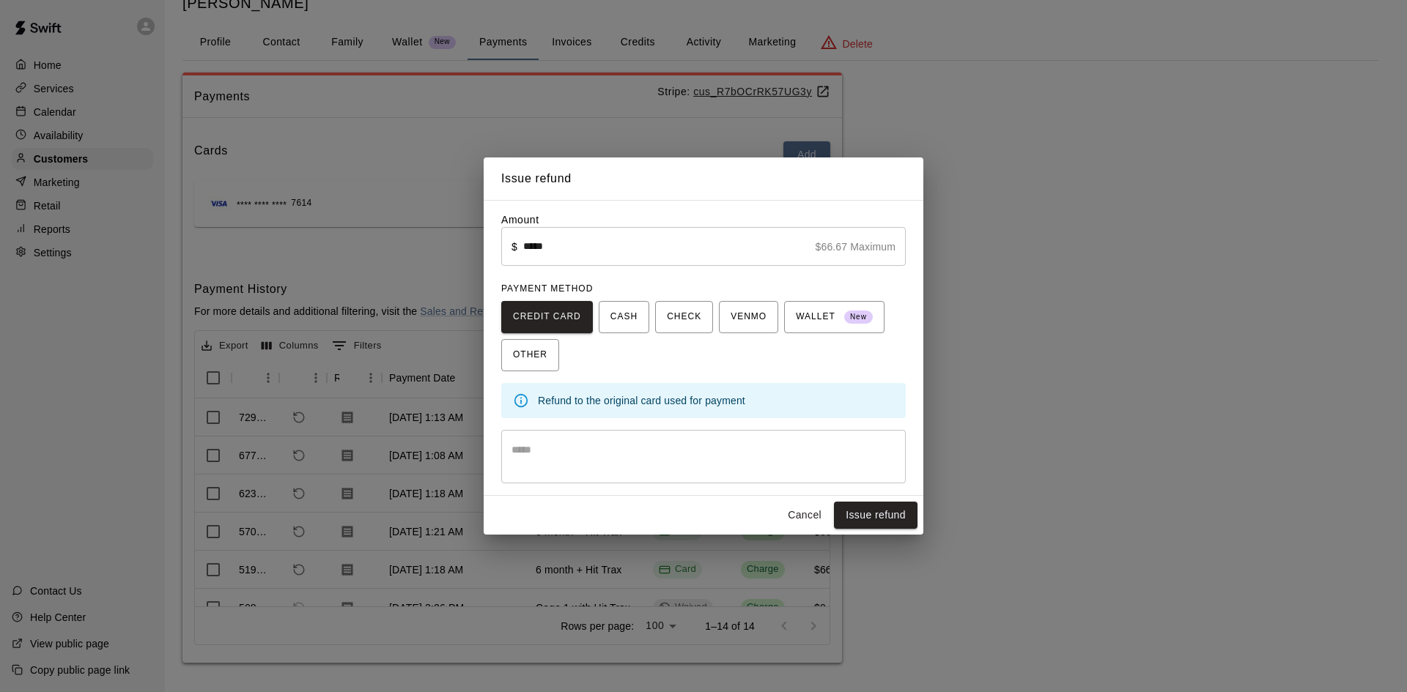
click at [567, 440] on div "* ​" at bounding box center [703, 456] width 404 height 53
type textarea "**********"
click at [879, 518] on button "Issue refund" at bounding box center [876, 515] width 84 height 27
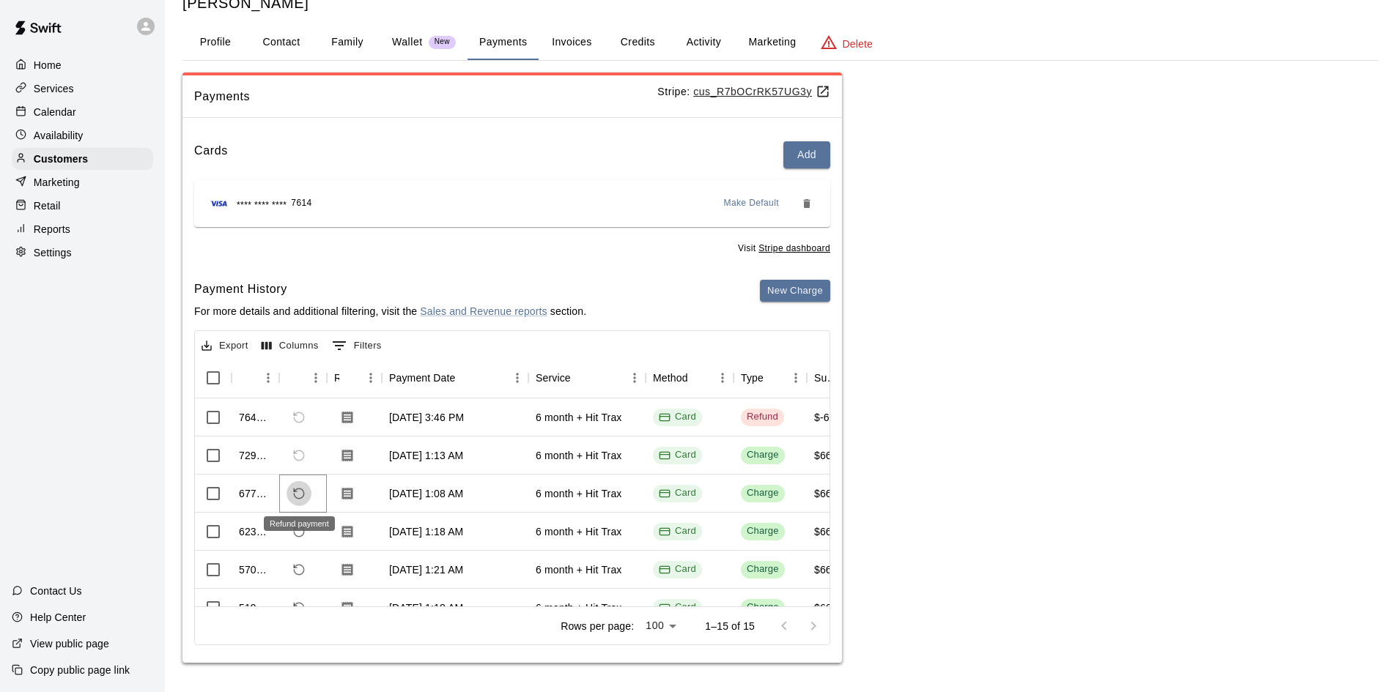
click at [300, 495] on icon "Refund payment" at bounding box center [298, 493] width 13 height 13
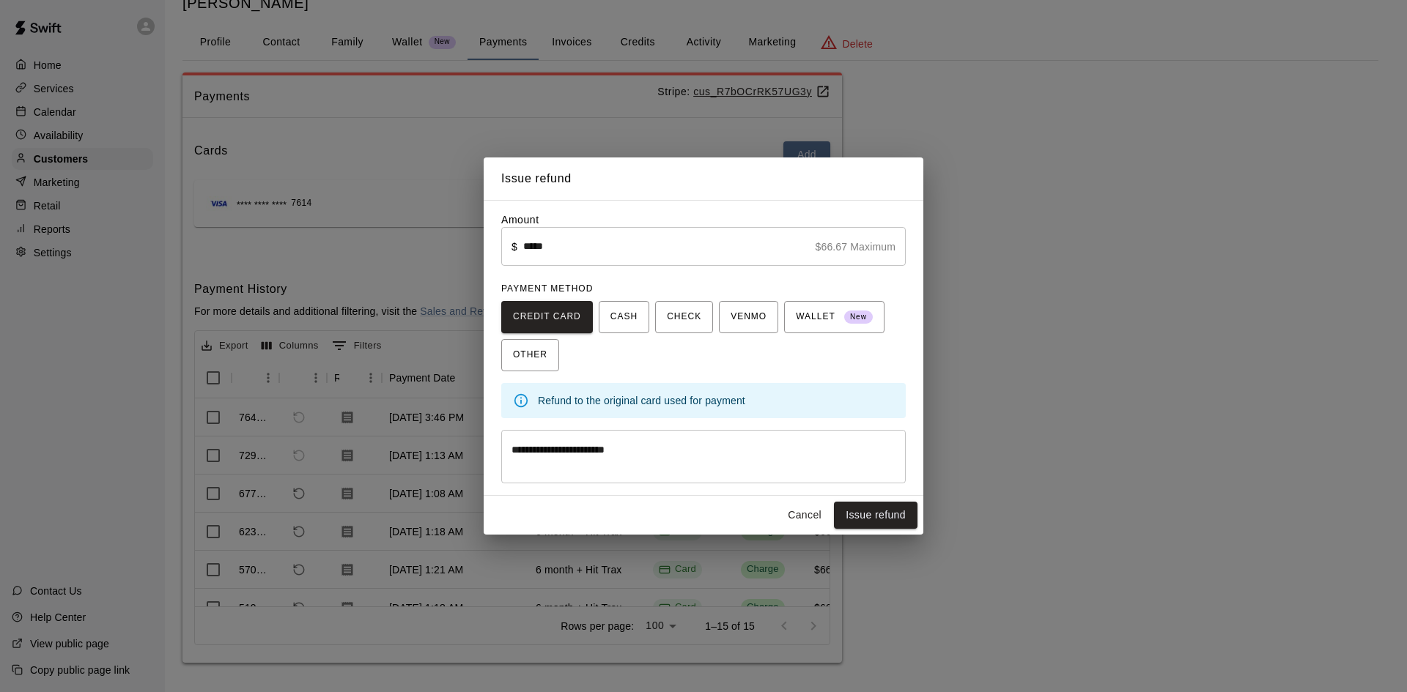
click at [600, 448] on textarea "**********" at bounding box center [703, 457] width 384 height 29
type textarea "**********"
click at [860, 514] on button "Issue refund" at bounding box center [876, 515] width 84 height 27
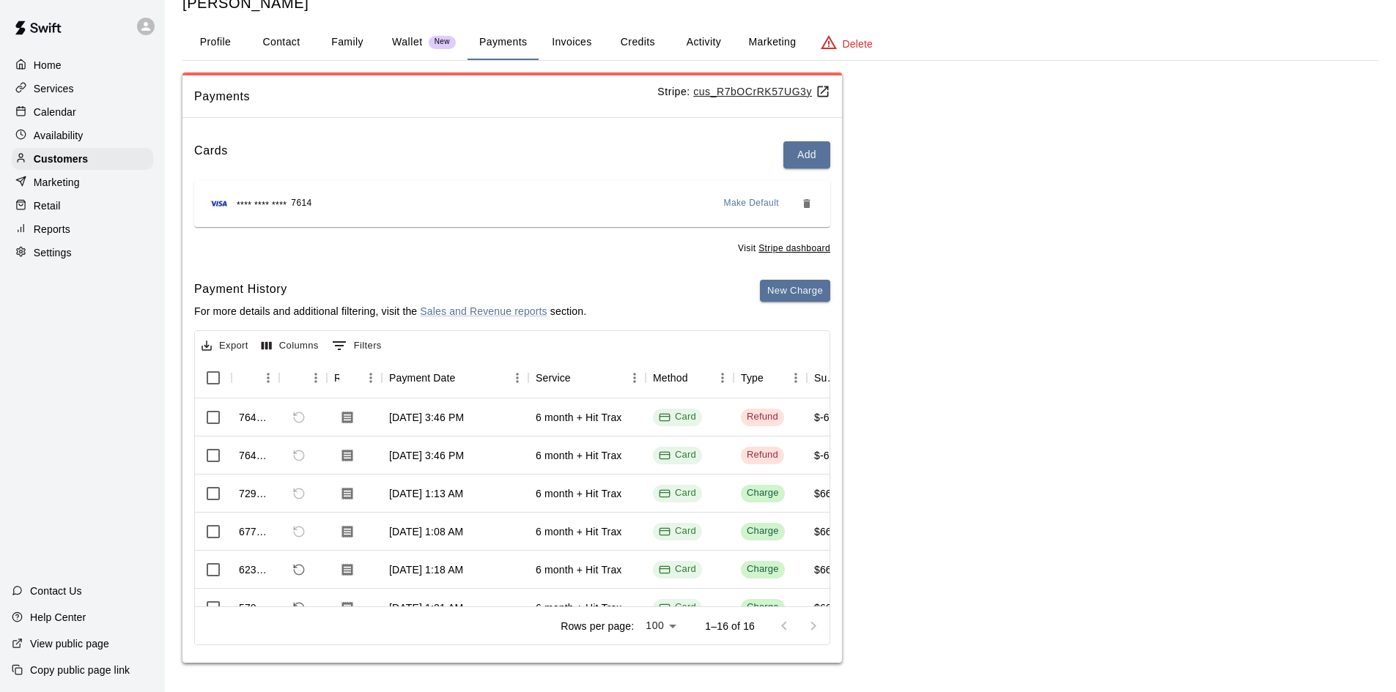
click at [346, 41] on button "Family" at bounding box center [347, 42] width 66 height 35
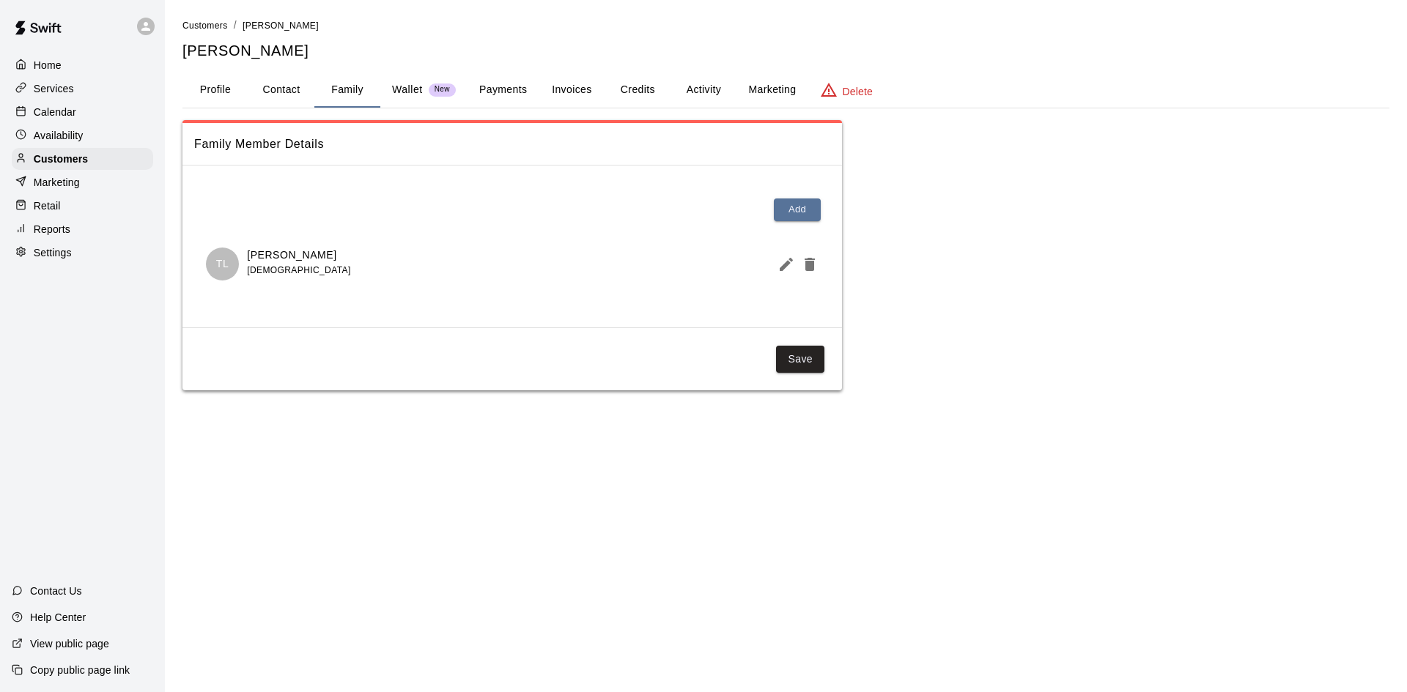
click at [220, 90] on button "Profile" at bounding box center [215, 90] width 66 height 35
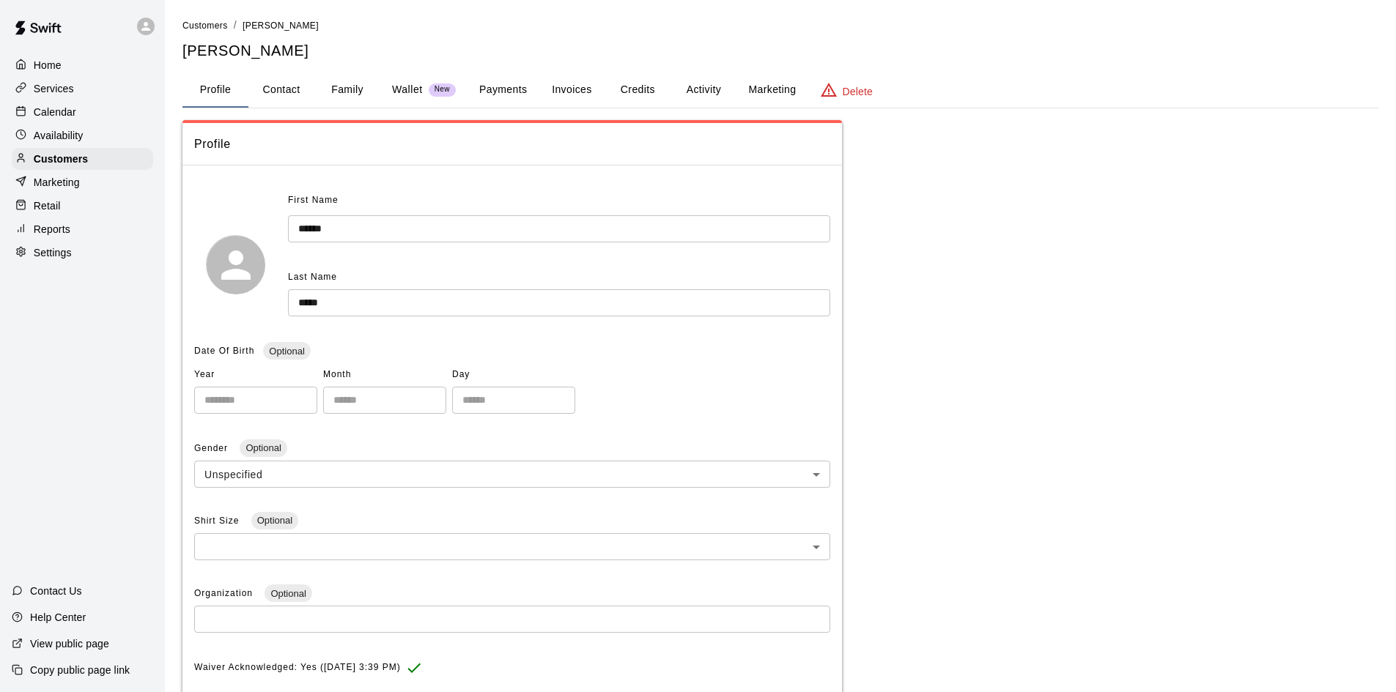
click at [293, 94] on button "Contact" at bounding box center [281, 90] width 66 height 35
select select "**"
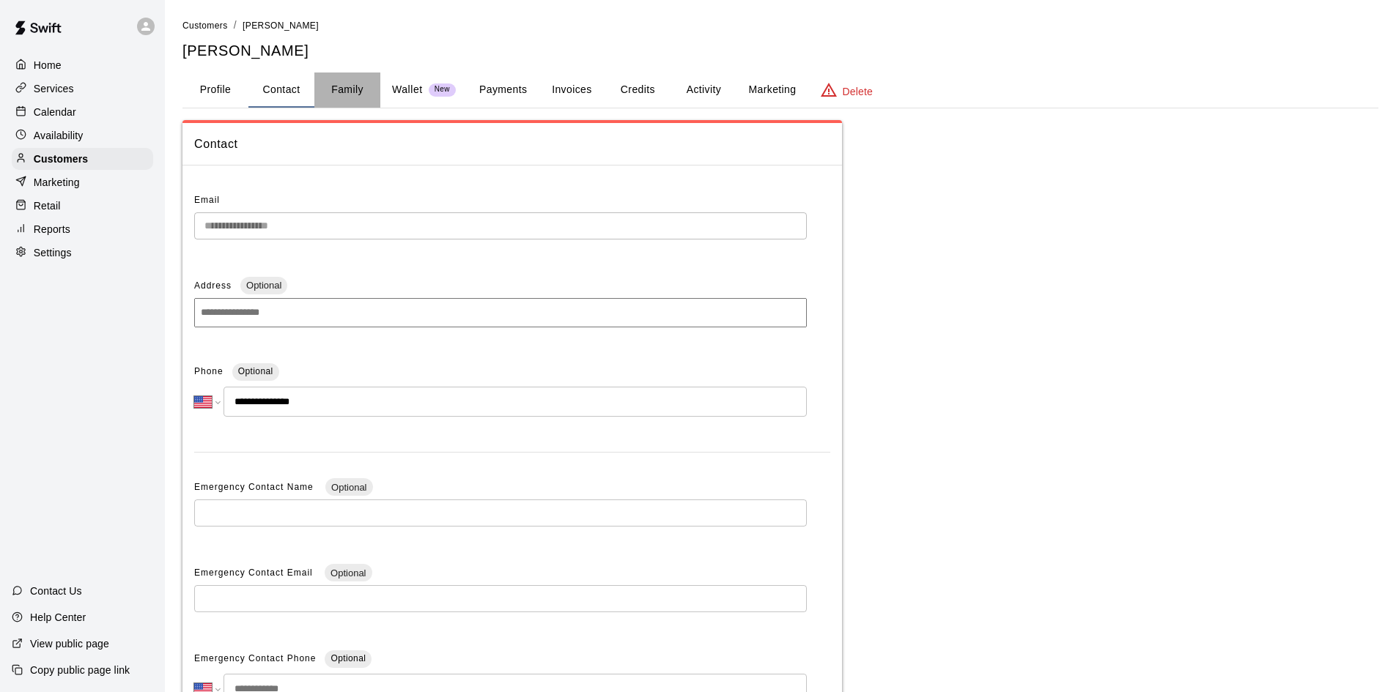
click at [361, 98] on button "Family" at bounding box center [347, 90] width 66 height 35
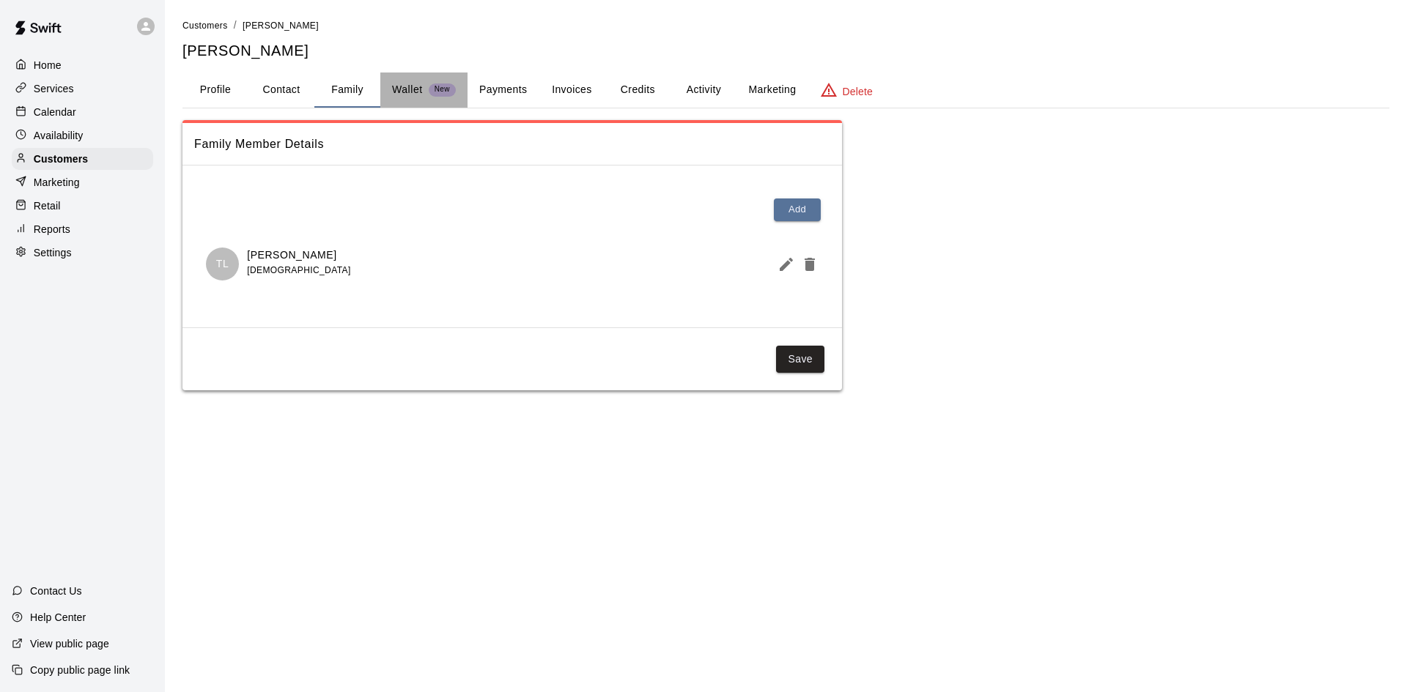
click at [422, 95] on p "Wallet" at bounding box center [407, 89] width 31 height 15
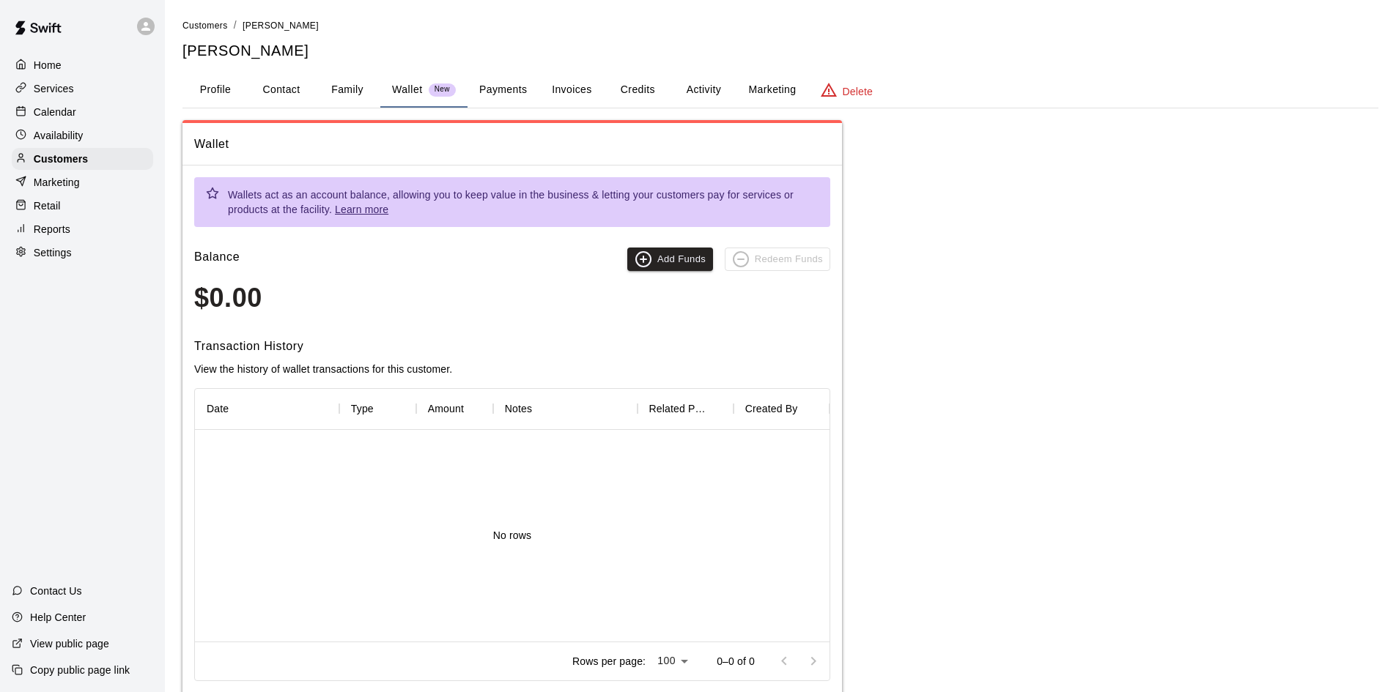
click at [586, 89] on button "Invoices" at bounding box center [572, 90] width 66 height 35
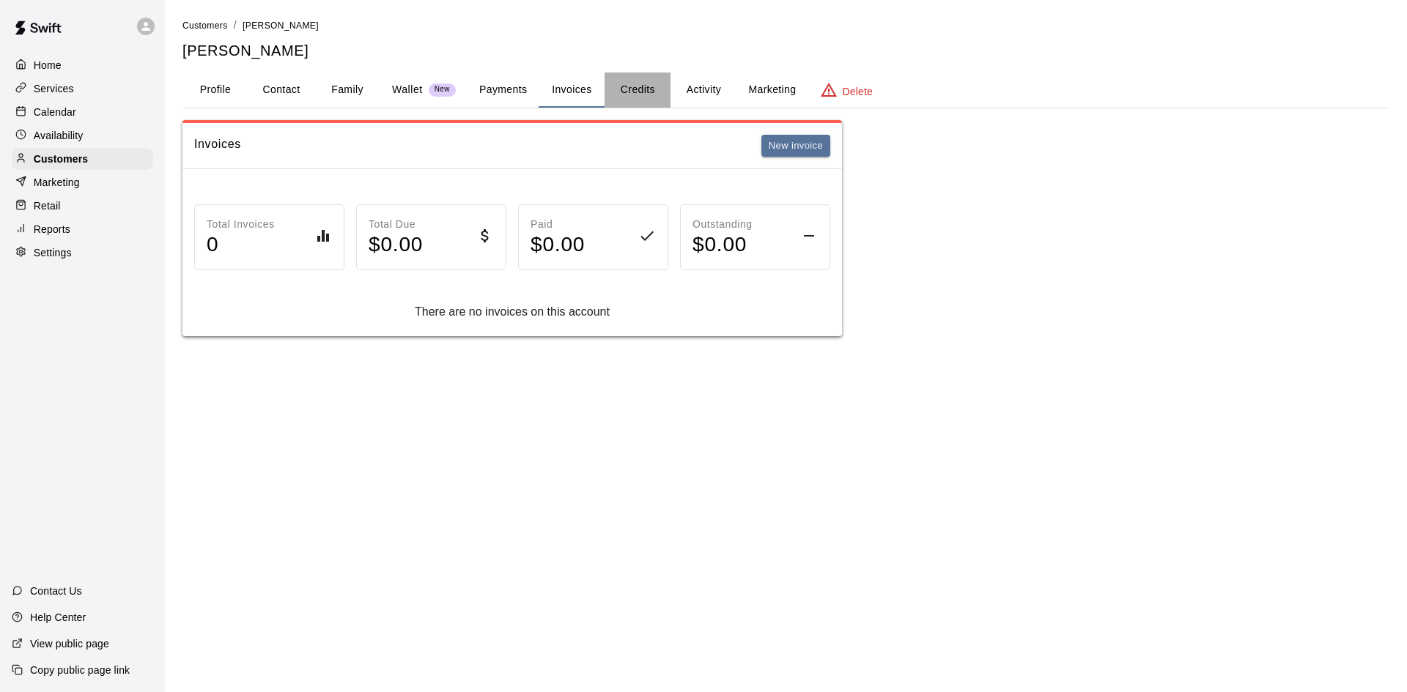
click at [652, 97] on button "Credits" at bounding box center [638, 90] width 66 height 35
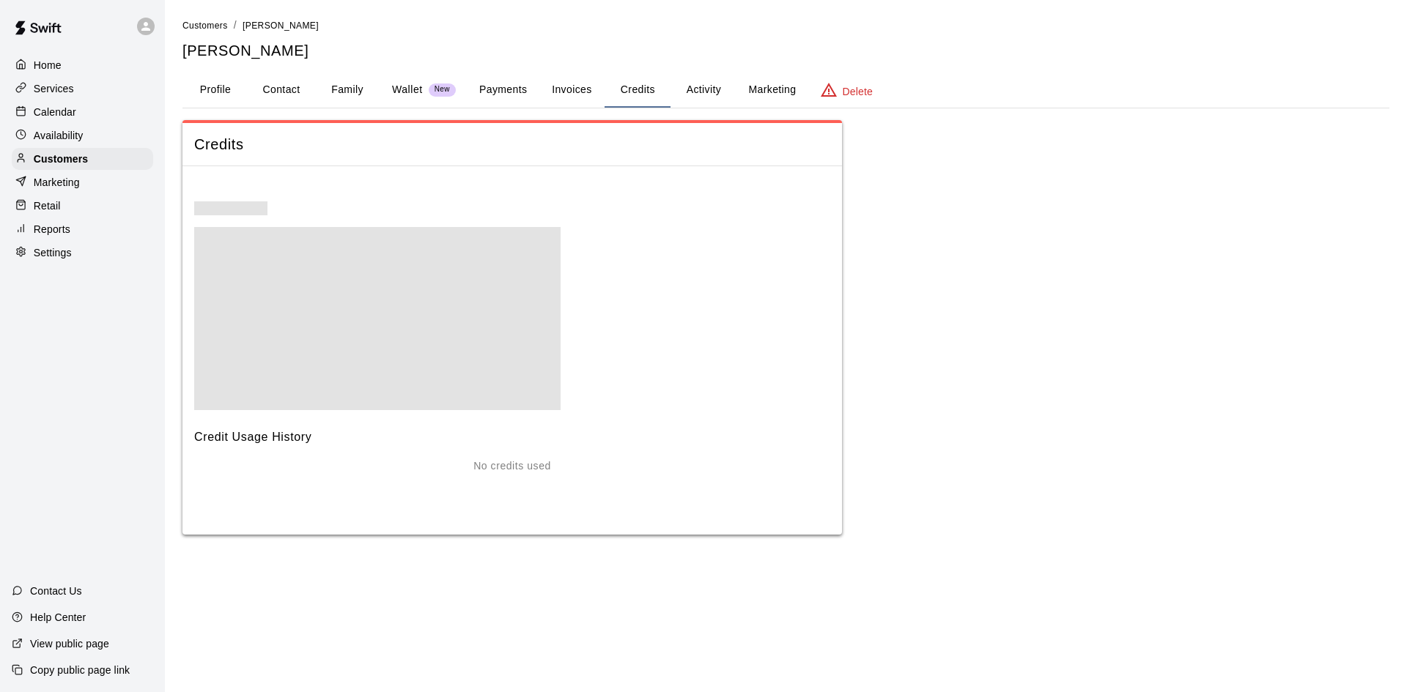
click at [709, 89] on button "Activity" at bounding box center [703, 90] width 66 height 35
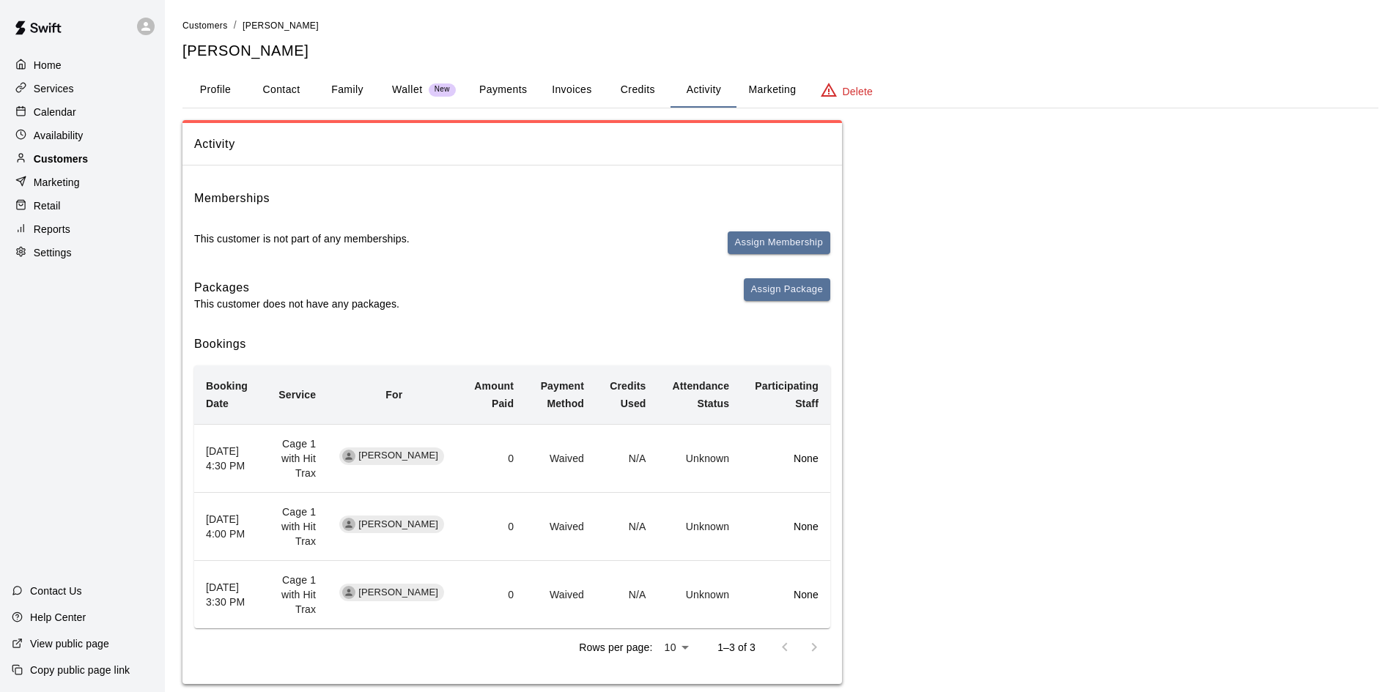
click at [83, 163] on p "Customers" at bounding box center [61, 159] width 54 height 15
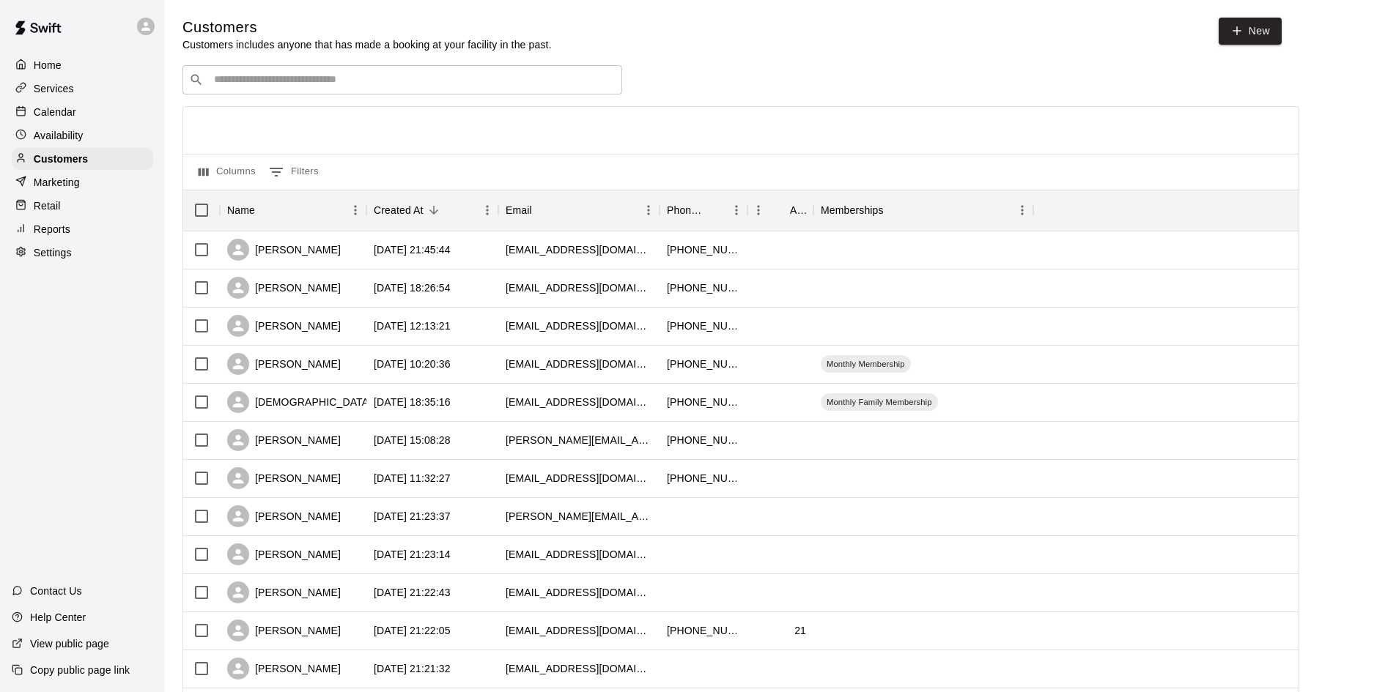
click at [243, 80] on input "Search customers by name or email" at bounding box center [413, 80] width 406 height 15
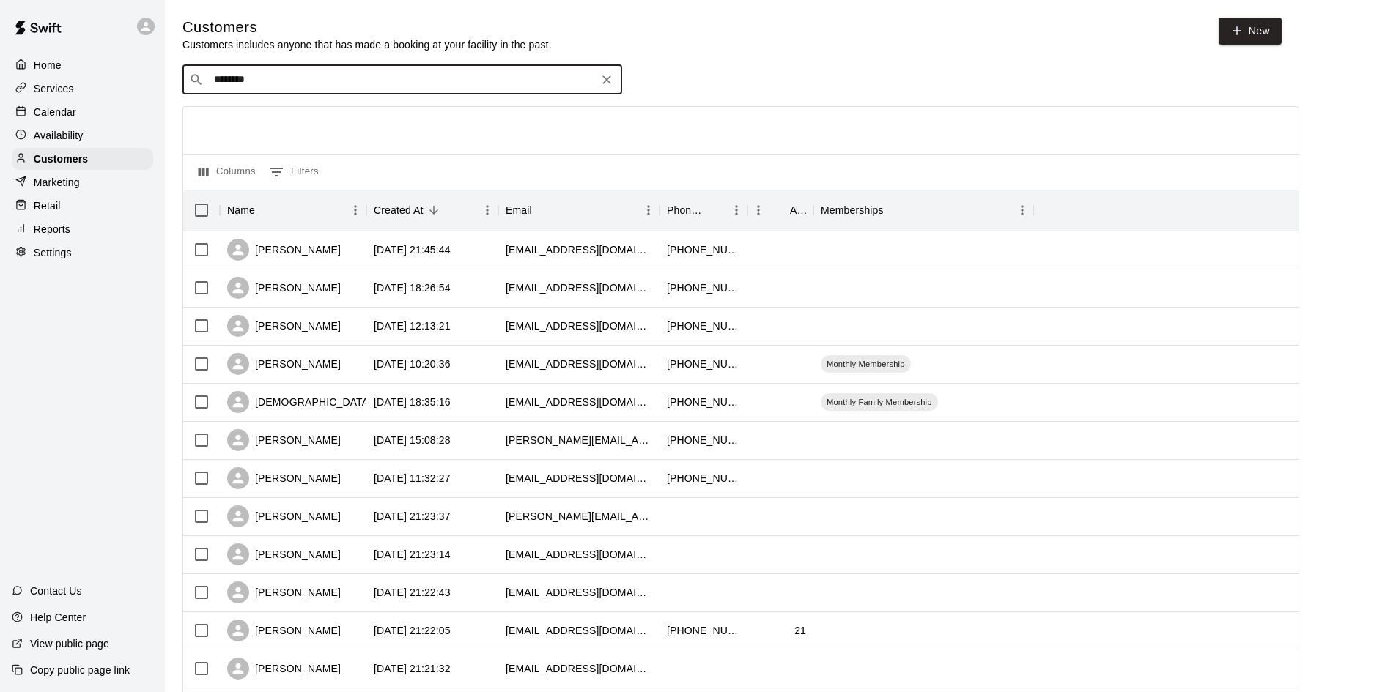
type input "*********"
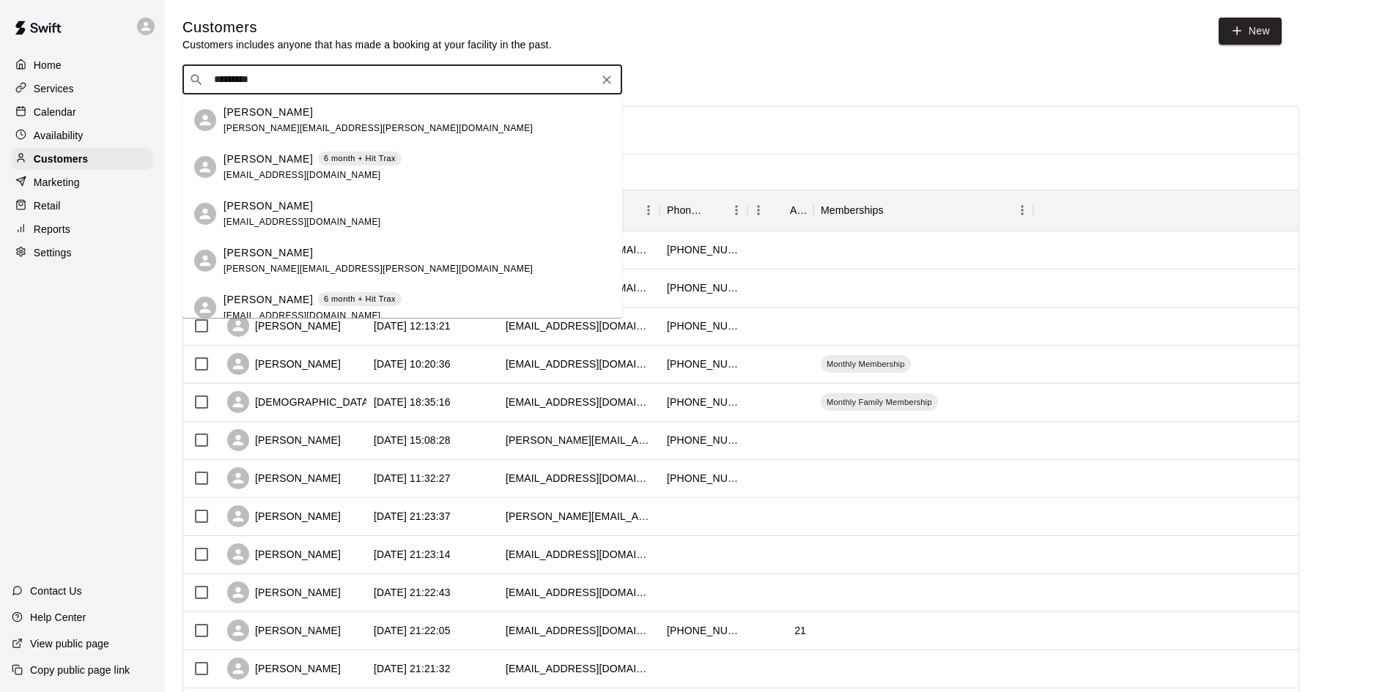
click at [256, 221] on span "[EMAIL_ADDRESS][DOMAIN_NAME]" at bounding box center [302, 222] width 158 height 10
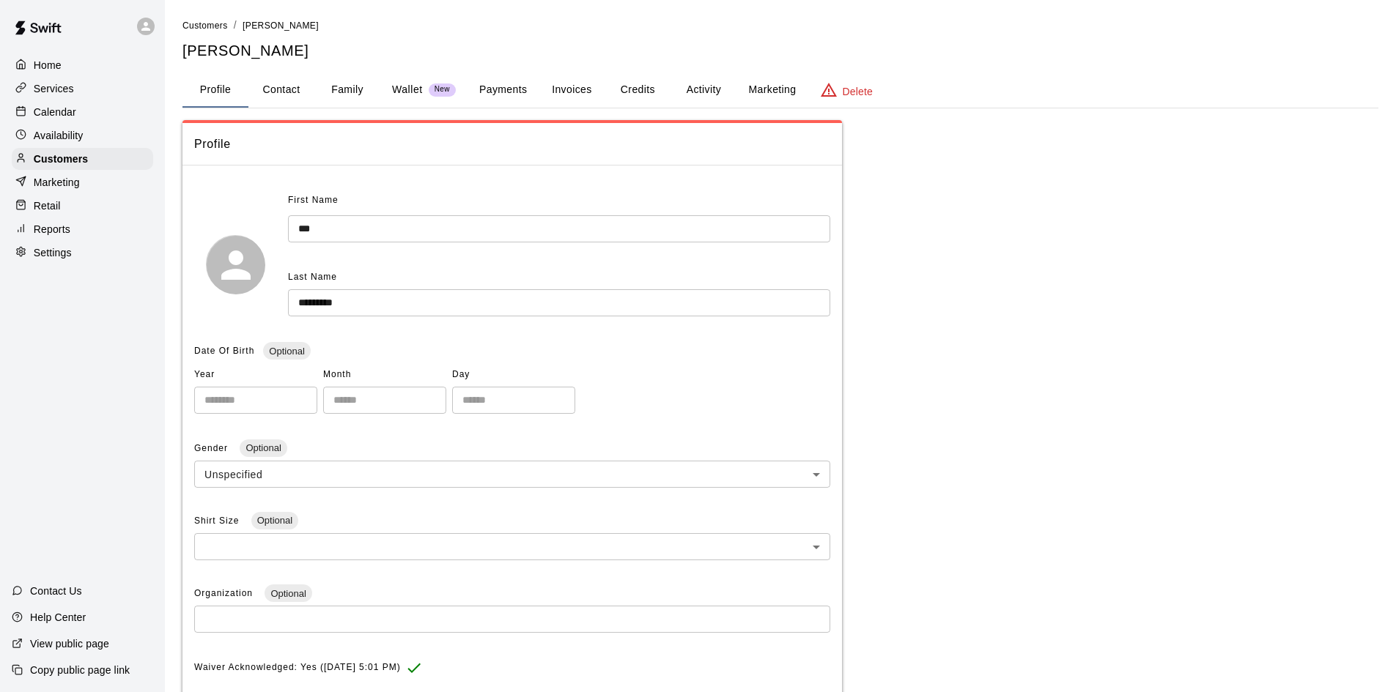
click at [495, 86] on button "Payments" at bounding box center [502, 90] width 71 height 35
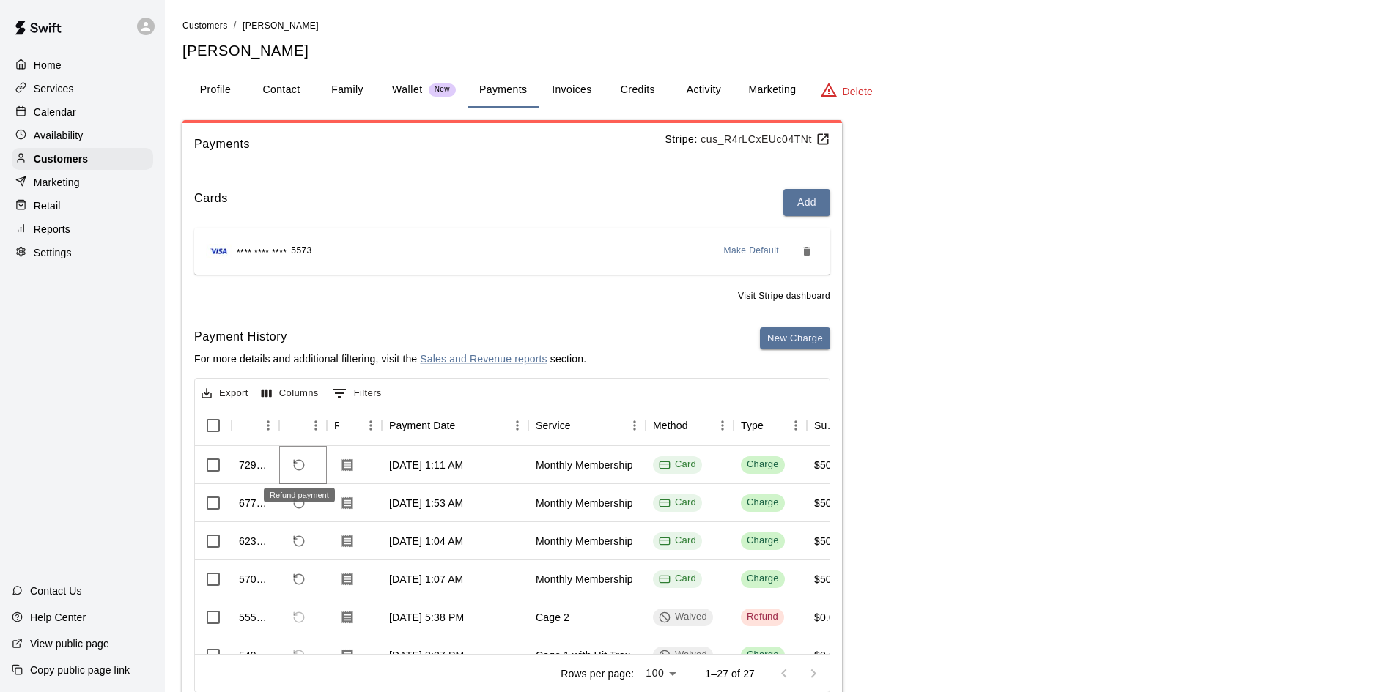
click at [295, 468] on icon "Refund payment" at bounding box center [299, 465] width 10 height 10
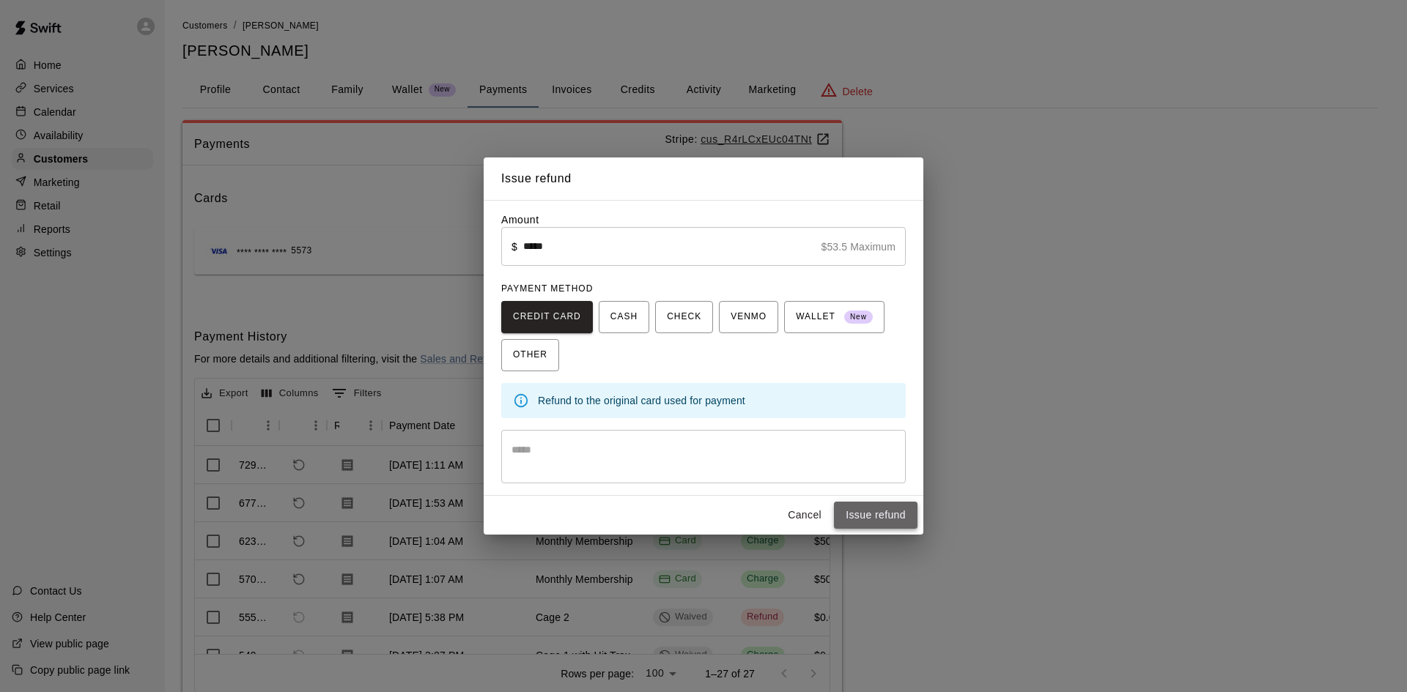
click at [853, 511] on button "Issue refund" at bounding box center [876, 515] width 84 height 27
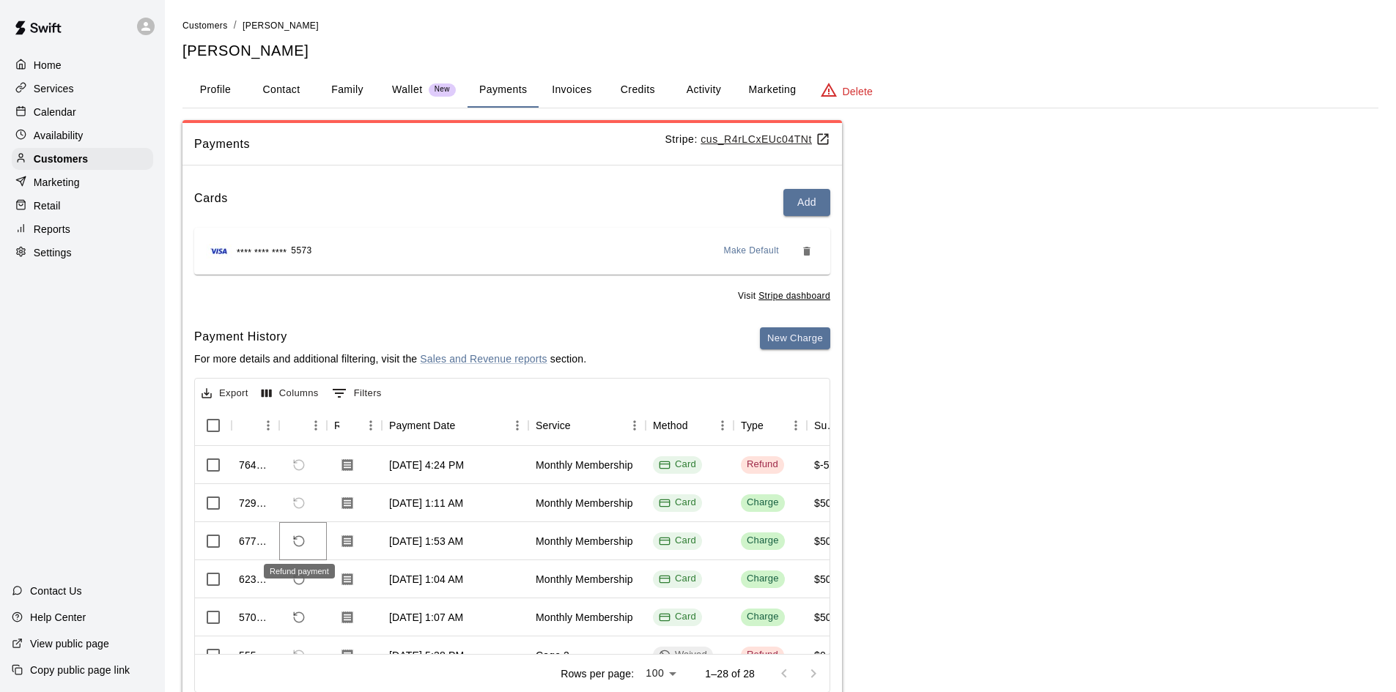
click at [296, 540] on icon "Refund payment" at bounding box center [298, 541] width 13 height 13
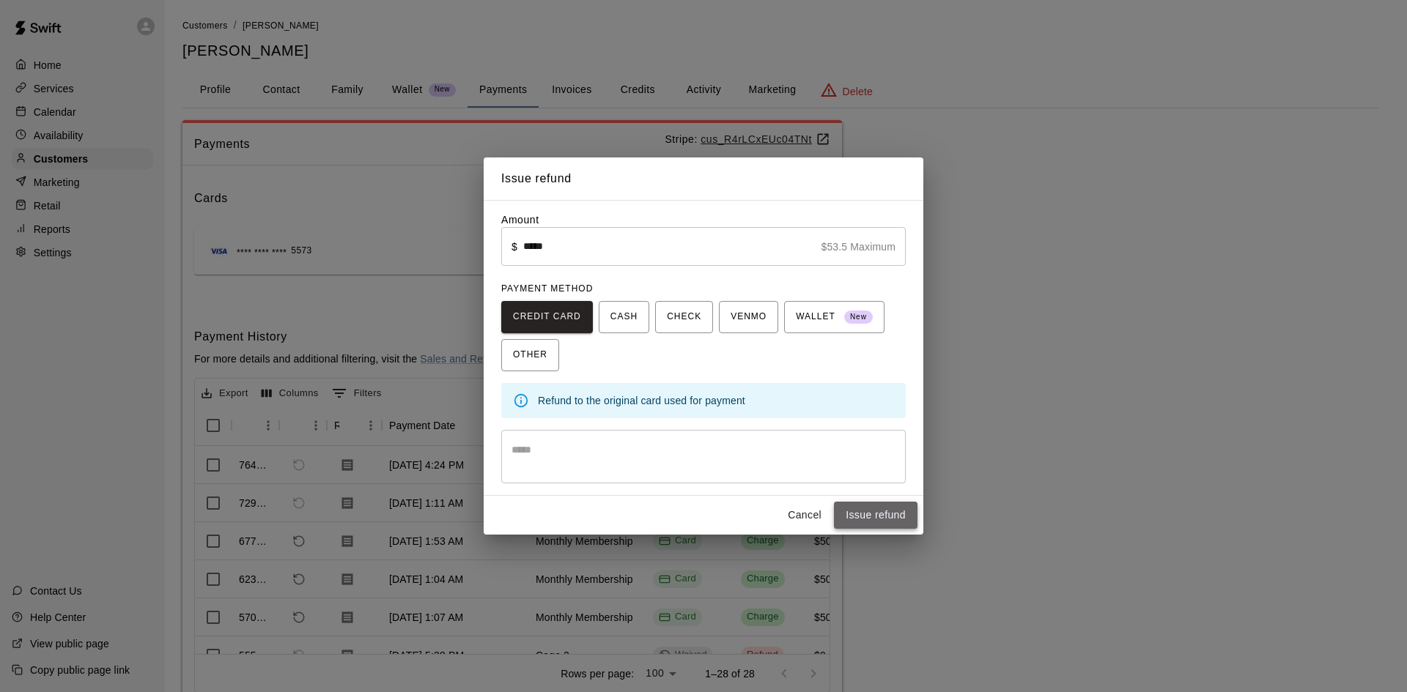
click at [851, 518] on button "Issue refund" at bounding box center [876, 515] width 84 height 27
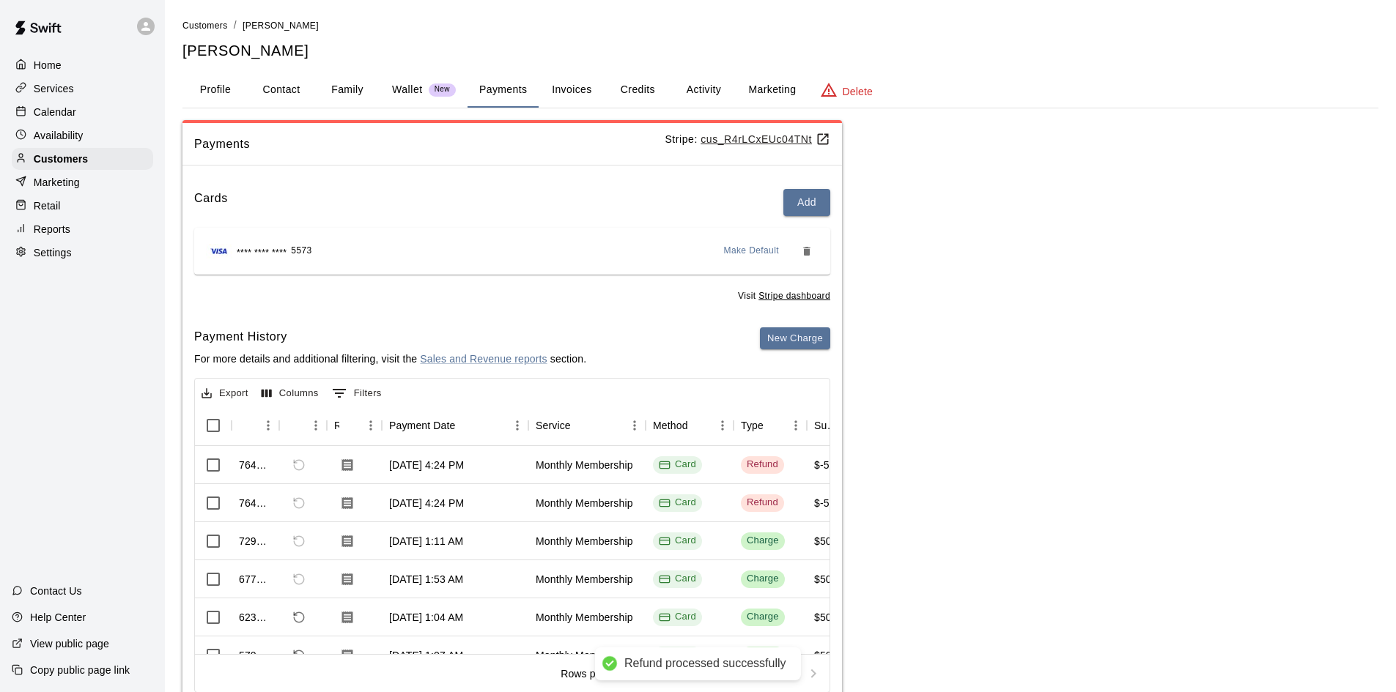
scroll to position [73, 0]
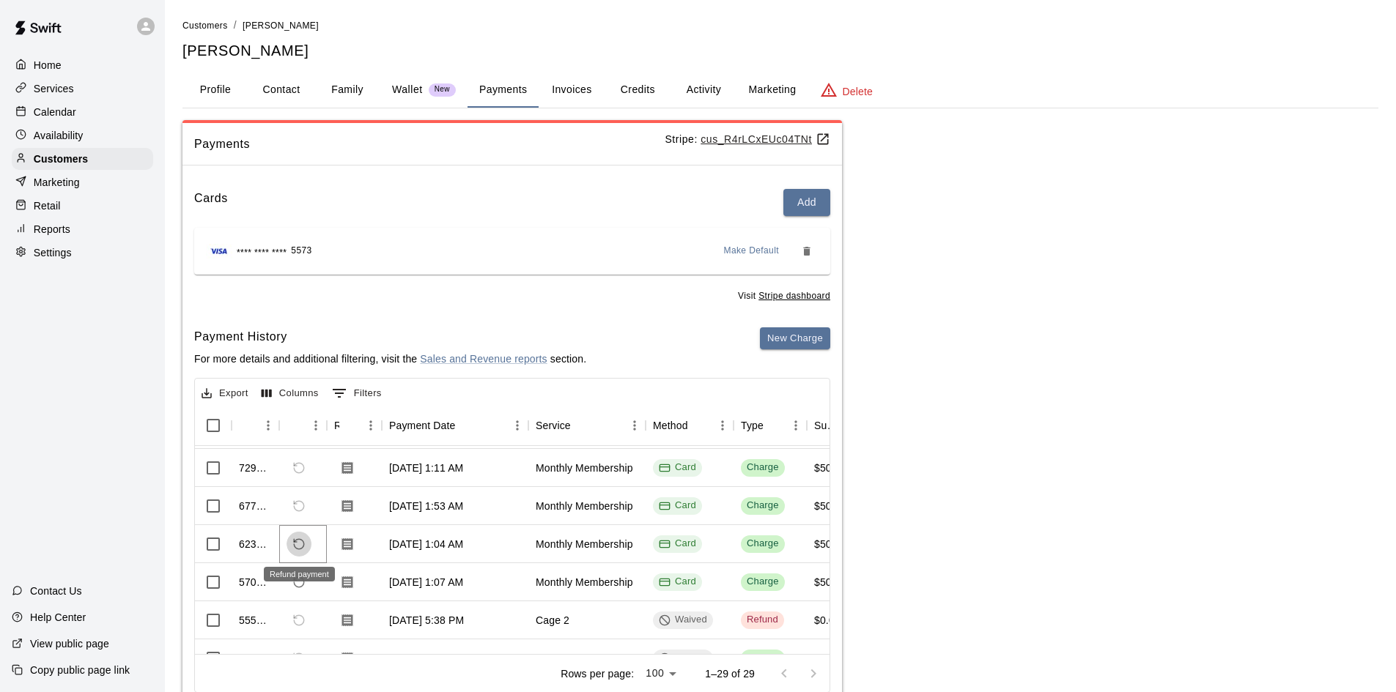
click at [299, 547] on icon "Refund payment" at bounding box center [298, 544] width 13 height 13
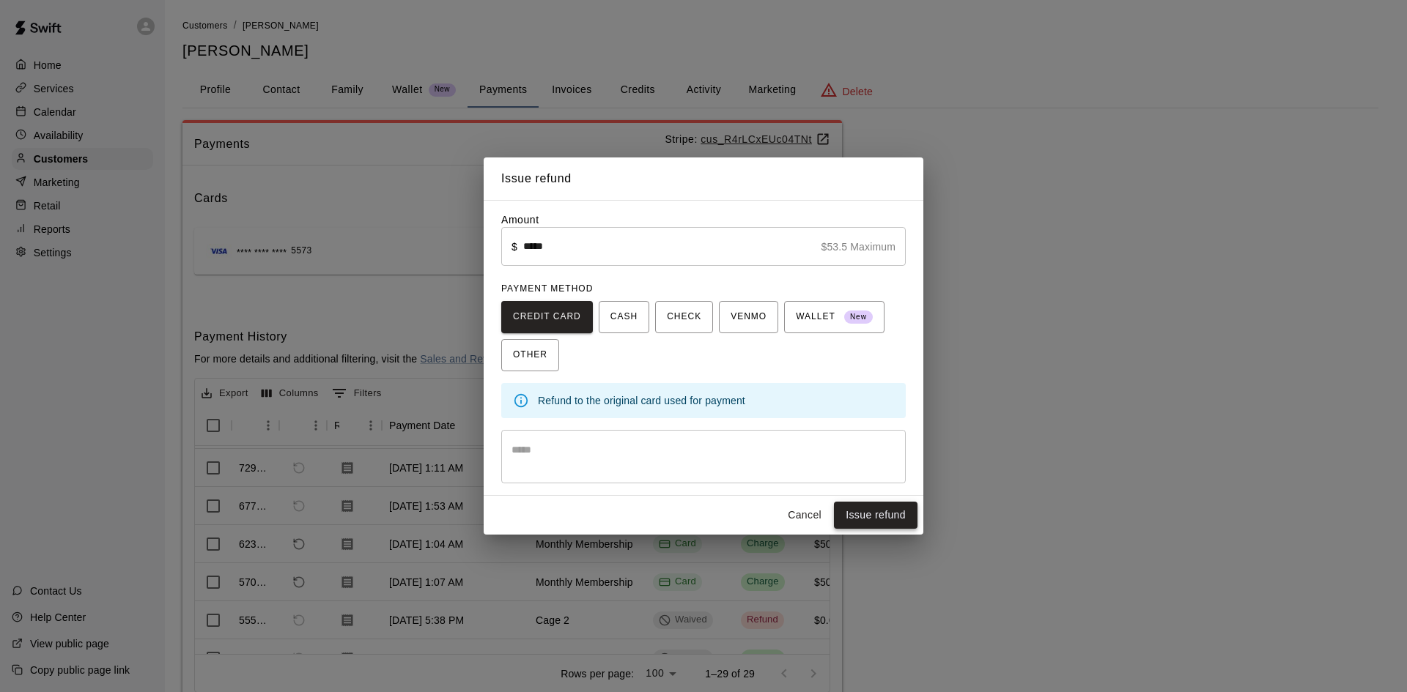
click at [868, 516] on button "Issue refund" at bounding box center [876, 515] width 84 height 27
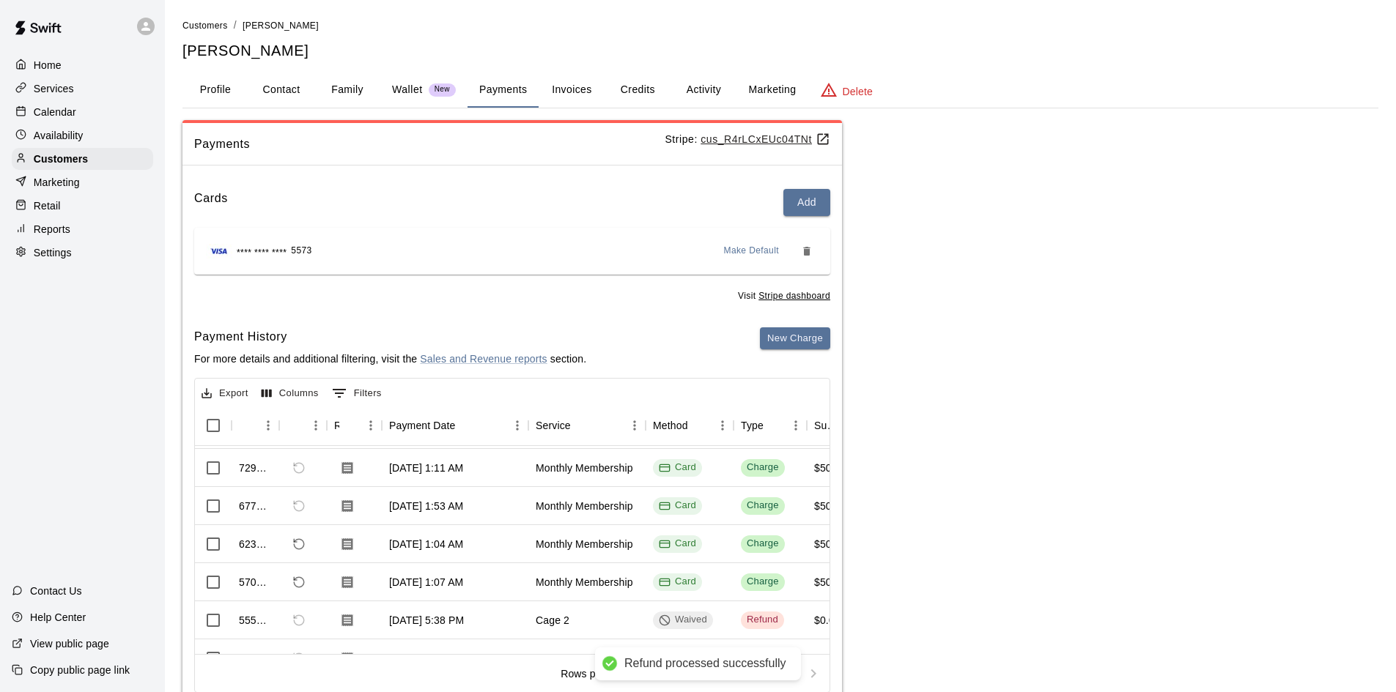
scroll to position [111, 0]
